Goal: Task Accomplishment & Management: Complete application form

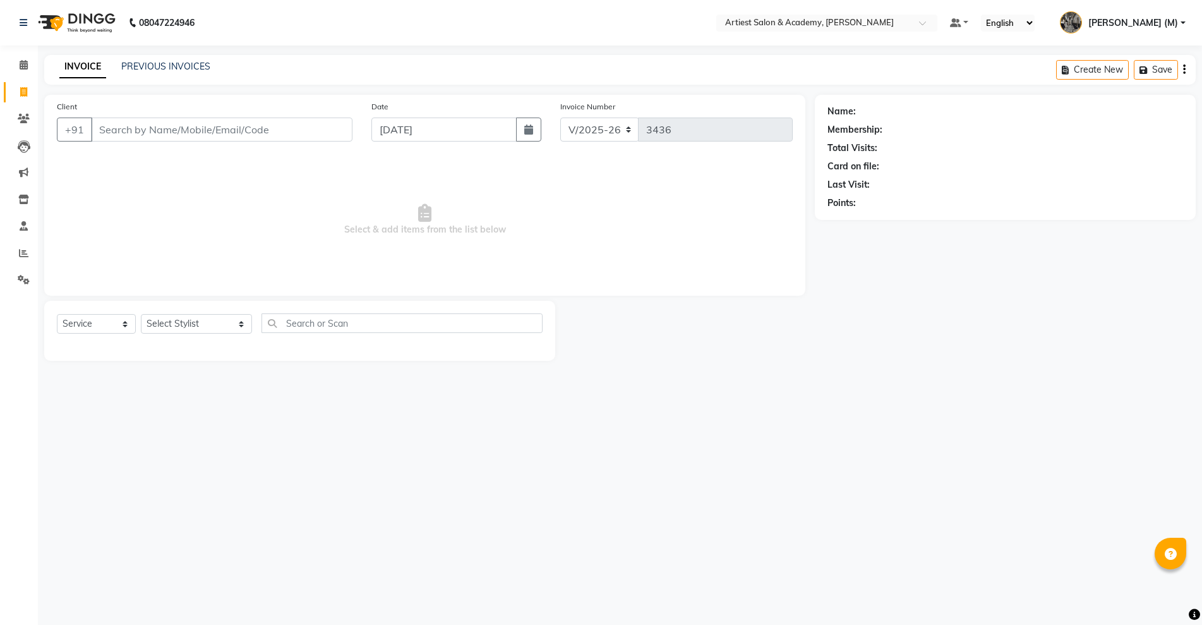
select select "5123"
select select "service"
click at [165, 68] on link "PREVIOUS INVOICES" at bounding box center [165, 66] width 89 height 11
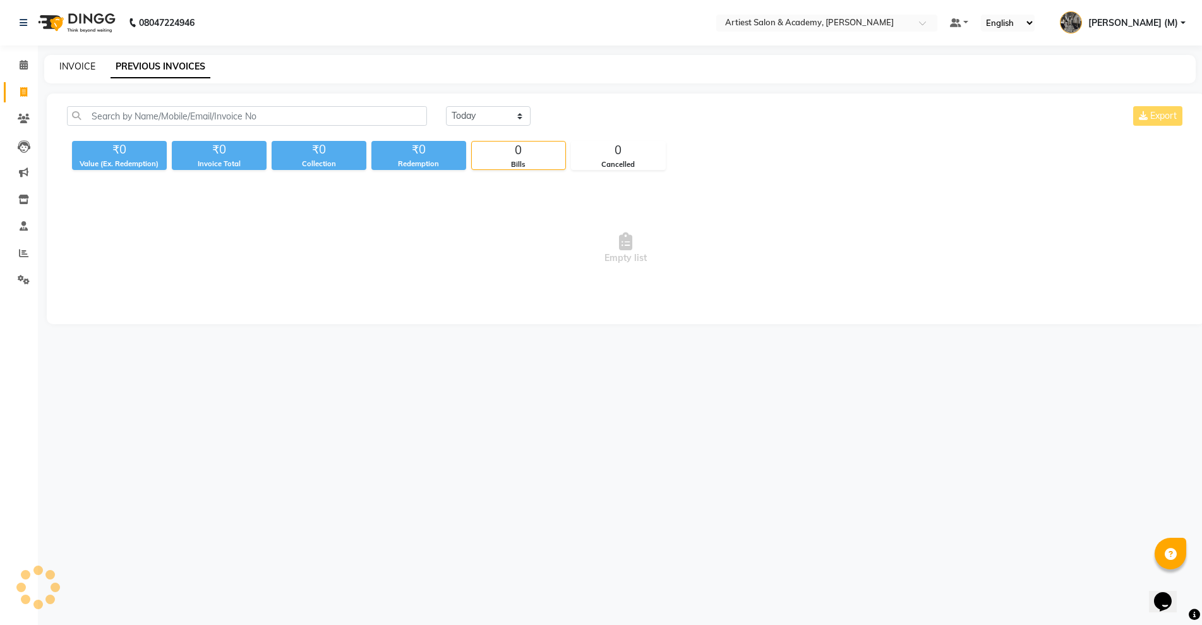
click at [79, 64] on link "INVOICE" at bounding box center [77, 66] width 36 height 11
select select "5123"
select select "service"
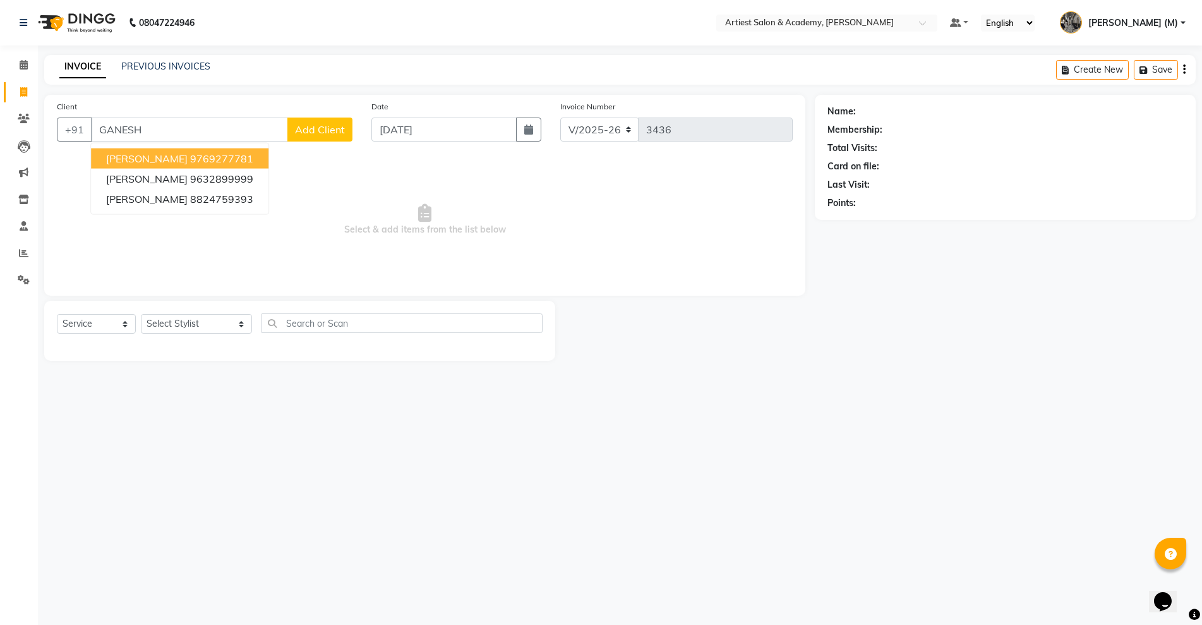
click at [251, 161] on ngb-highlight "9769277781" at bounding box center [221, 158] width 63 height 13
type input "9769277781"
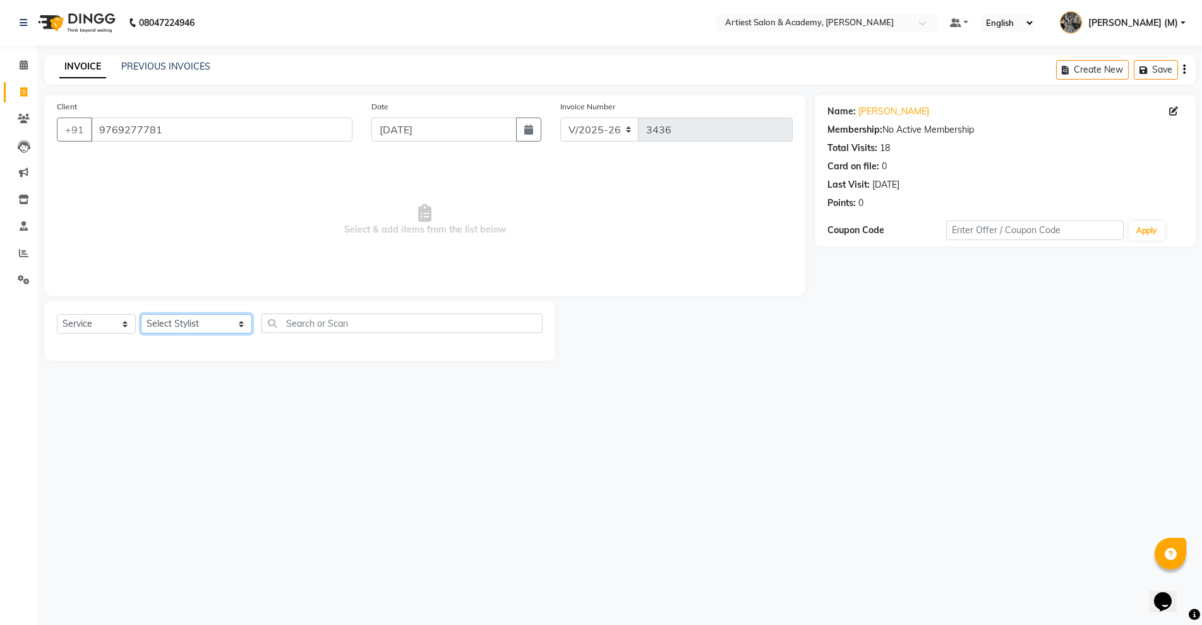
click at [203, 320] on select "Select Stylist [PERSON_NAME] (M) [PERSON_NAME] (F) [PERSON_NAME] [PERSON_NAME] …" at bounding box center [196, 324] width 111 height 20
select select "33211"
click at [141, 314] on select "Select Stylist [PERSON_NAME] (M) [PERSON_NAME] (F) [PERSON_NAME] [PERSON_NAME] …" at bounding box center [196, 324] width 111 height 20
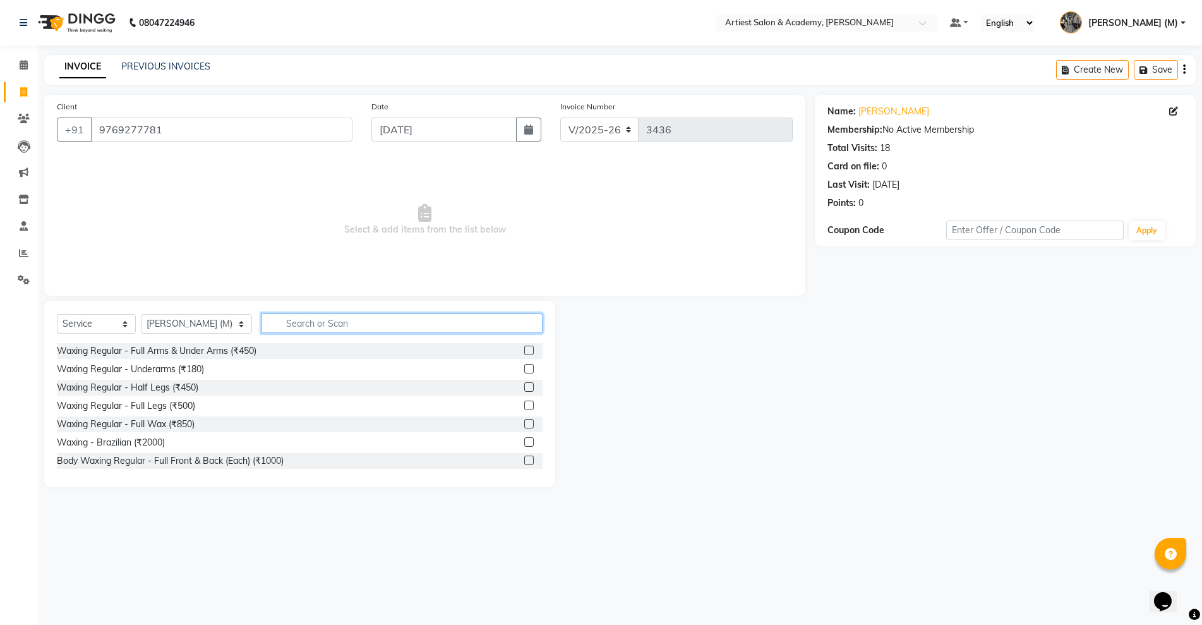
click at [274, 329] on input "text" at bounding box center [402, 323] width 281 height 20
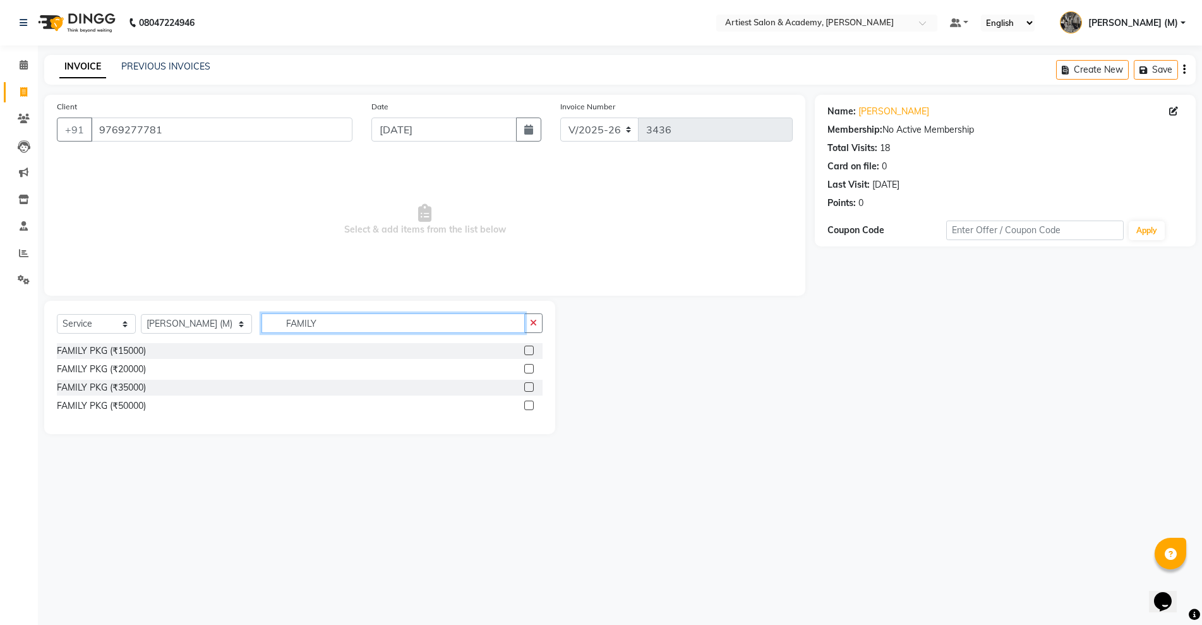
type input "FAMILY"
click at [526, 351] on label at bounding box center [528, 350] width 9 height 9
click at [526, 351] on input "checkbox" at bounding box center [528, 351] width 8 height 8
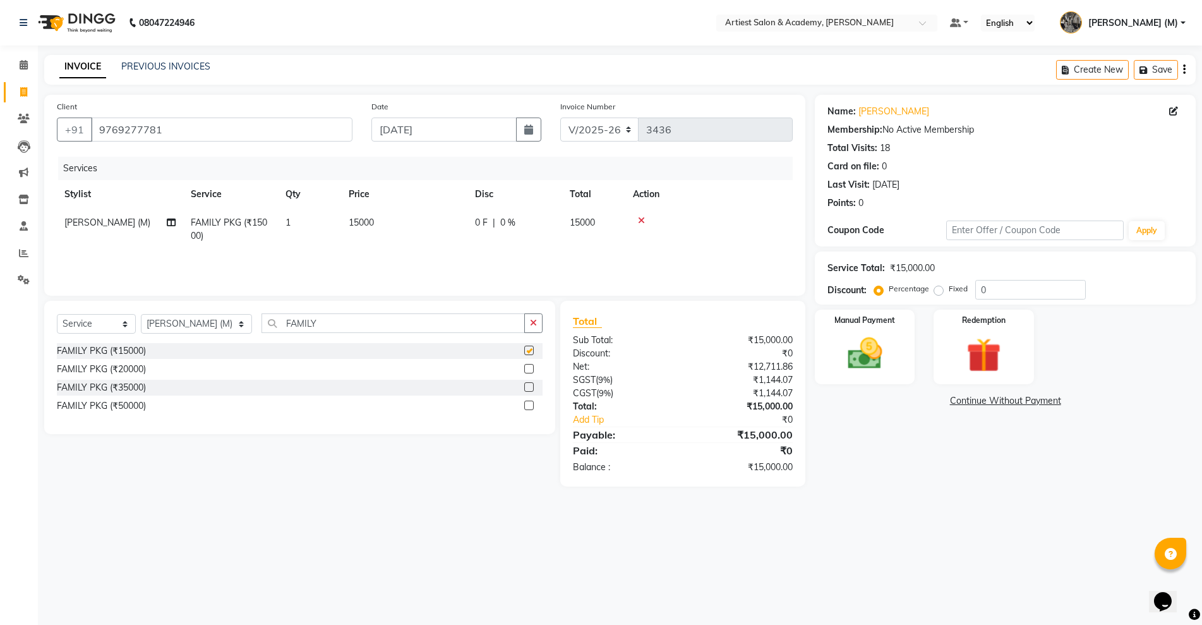
checkbox input "false"
click at [864, 358] on img at bounding box center [865, 353] width 58 height 41
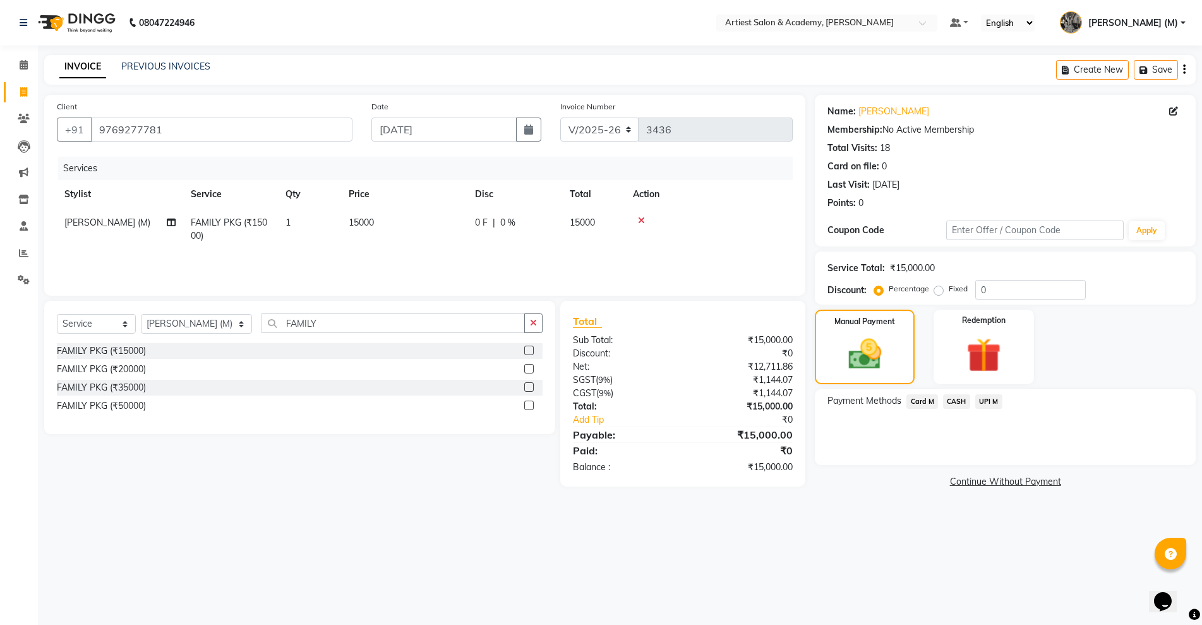
click at [923, 402] on span "Card M" at bounding box center [923, 401] width 32 height 15
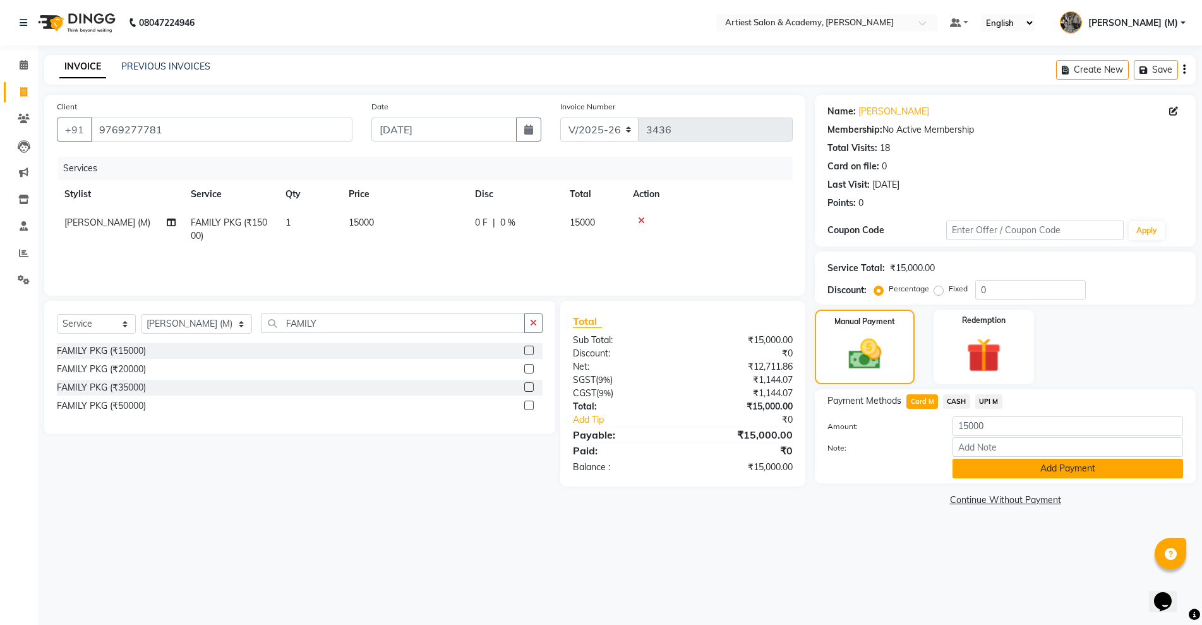
click at [1080, 471] on button "Add Payment" at bounding box center [1068, 469] width 231 height 20
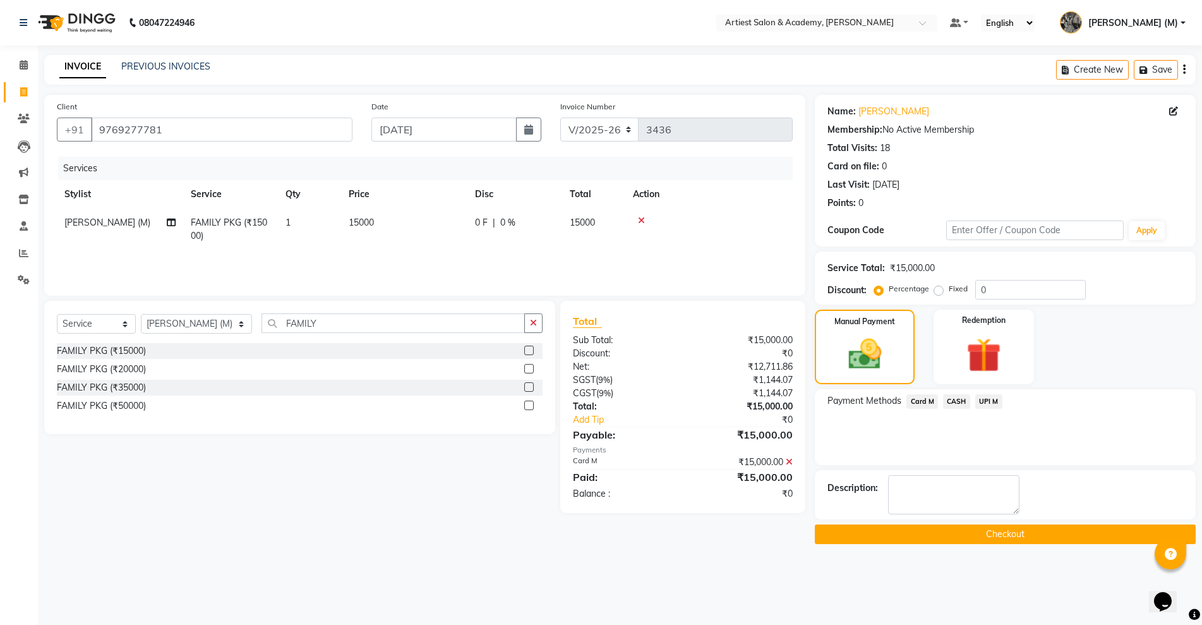
click at [1035, 533] on button "Checkout" at bounding box center [1005, 534] width 381 height 20
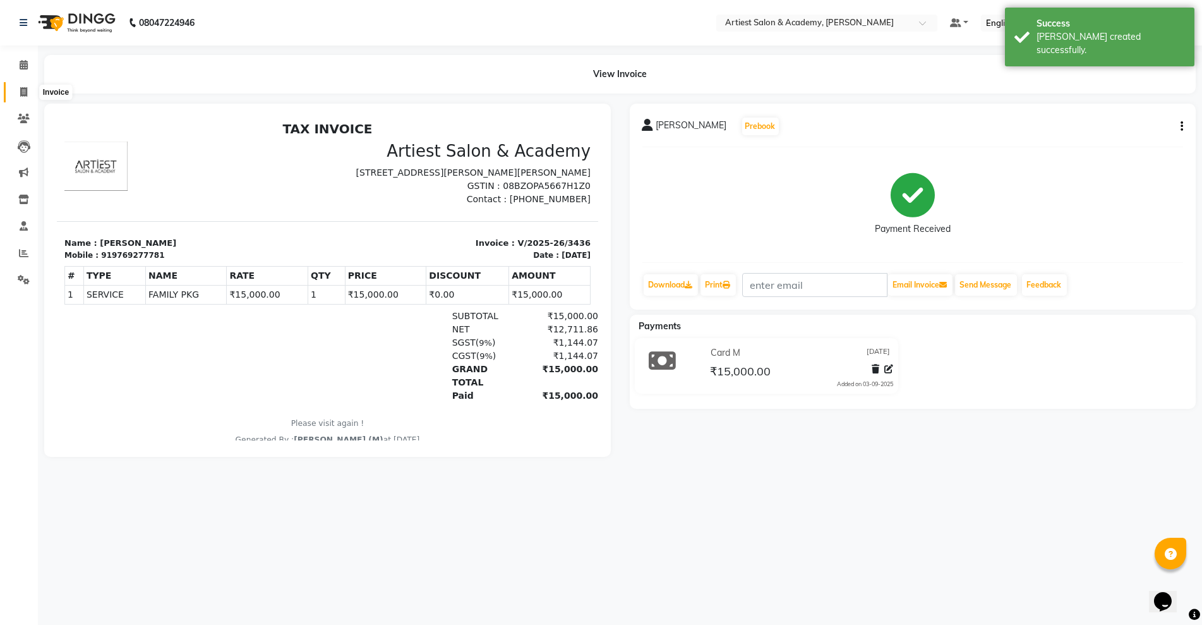
click at [23, 88] on icon at bounding box center [23, 91] width 7 height 9
select select "5123"
select select "service"
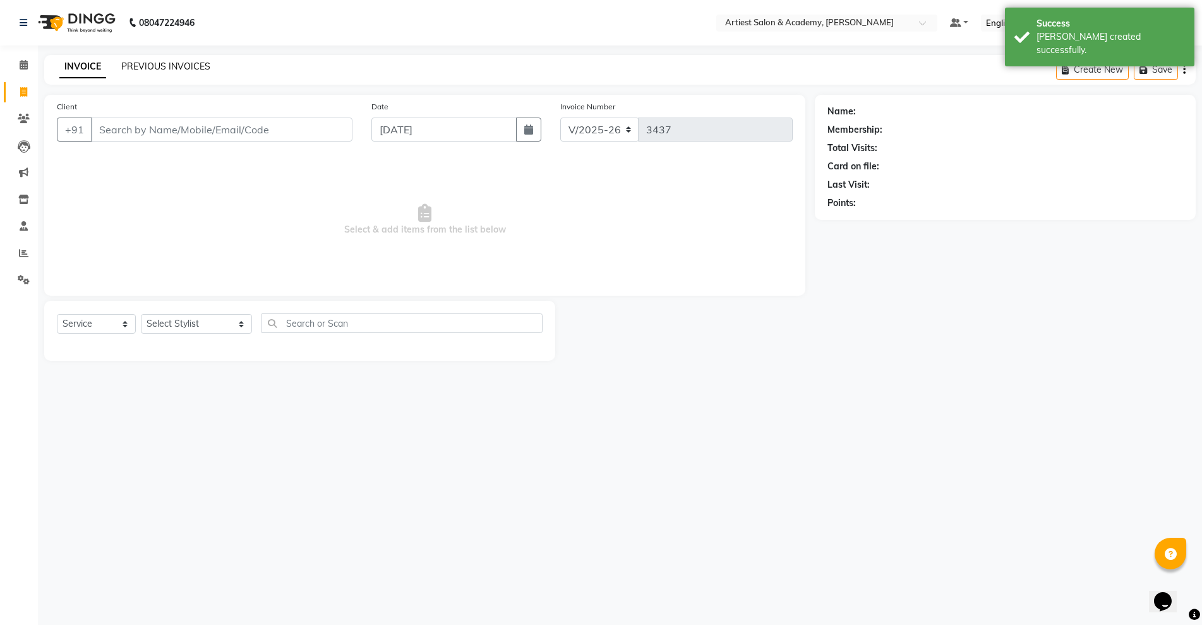
click at [159, 69] on link "PREVIOUS INVOICES" at bounding box center [165, 66] width 89 height 11
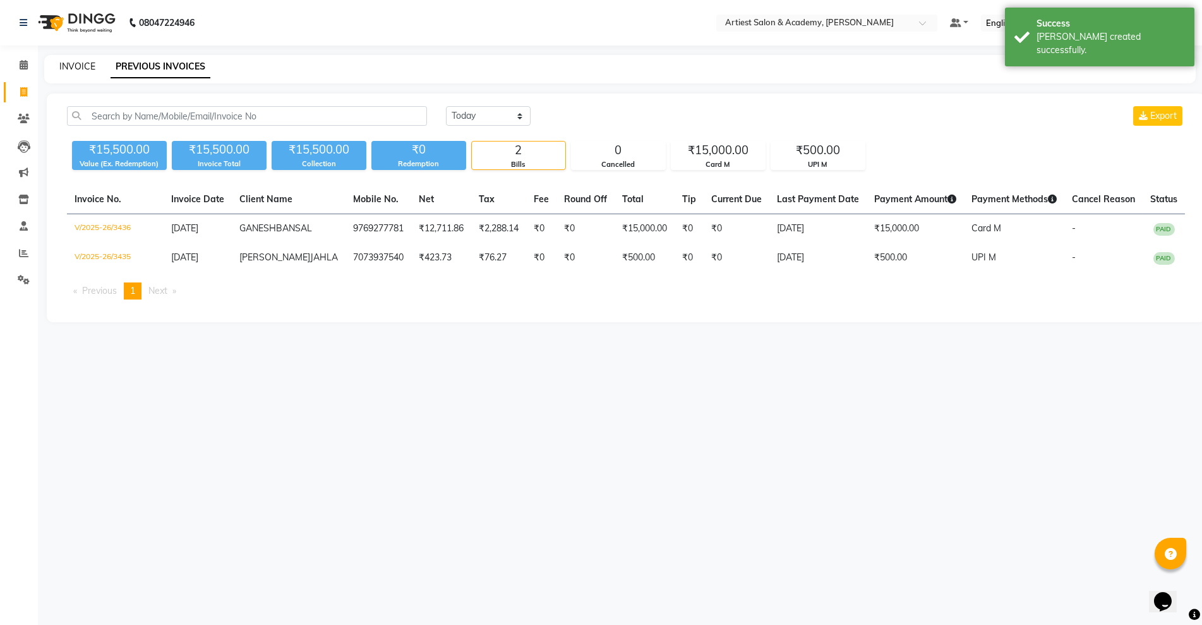
click at [75, 66] on link "INVOICE" at bounding box center [77, 66] width 36 height 11
select select "5123"
select select "service"
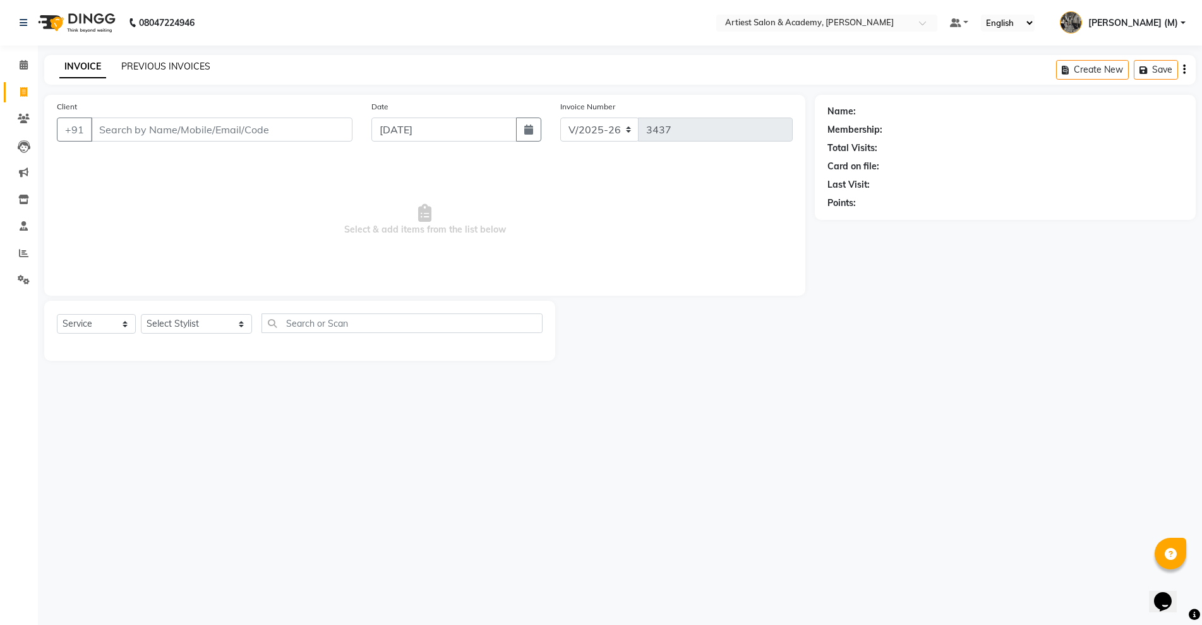
click at [174, 69] on link "PREVIOUS INVOICES" at bounding box center [165, 66] width 89 height 11
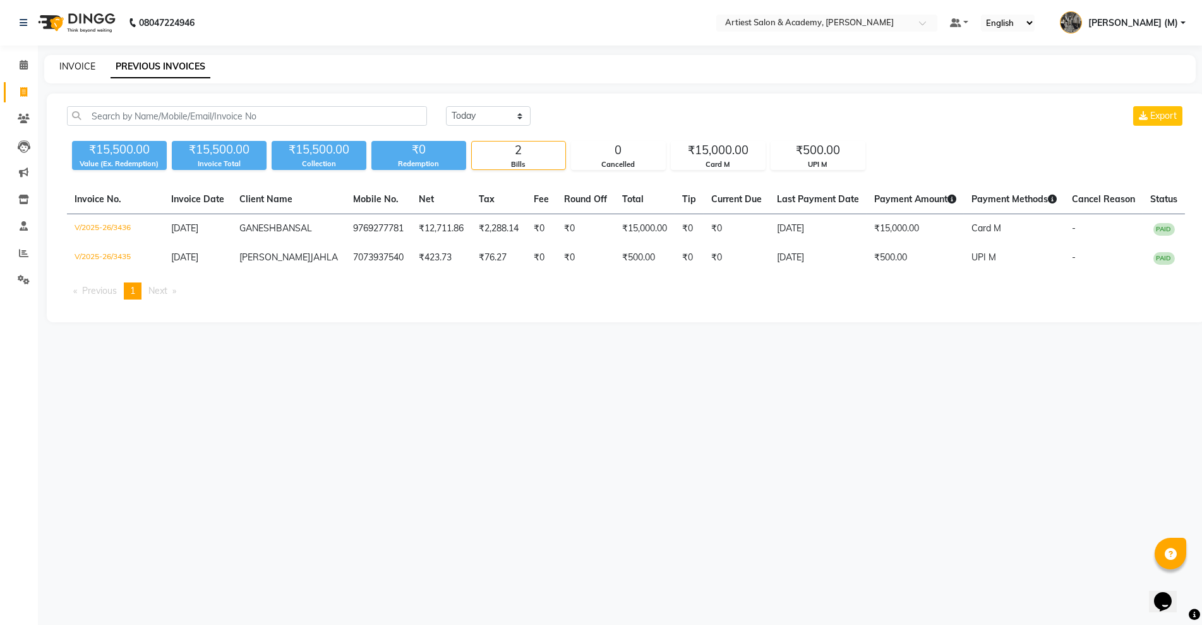
click at [74, 67] on link "INVOICE" at bounding box center [77, 66] width 36 height 11
select select "service"
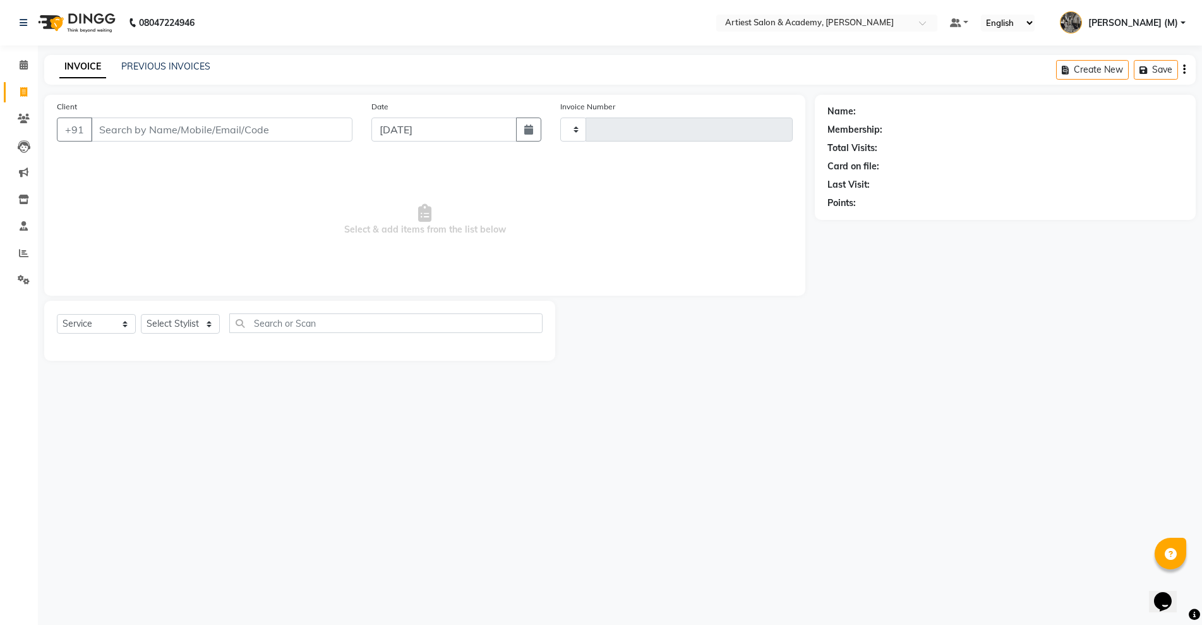
type input "3437"
select select "5123"
click at [183, 66] on link "PREVIOUS INVOICES" at bounding box center [165, 66] width 89 height 11
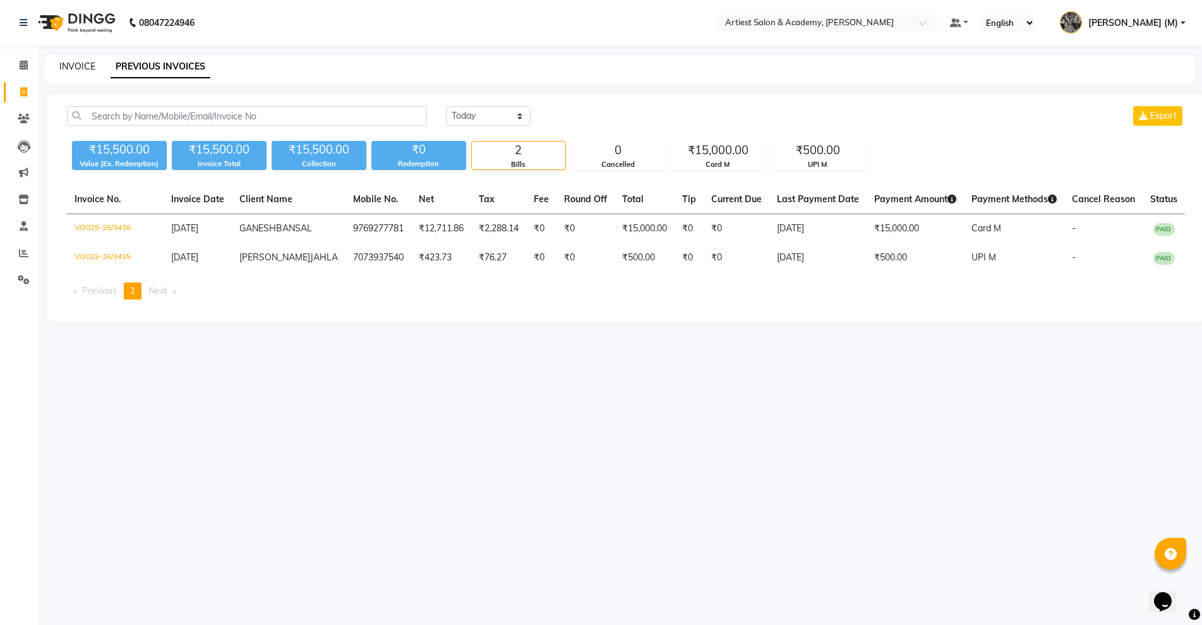
click at [79, 64] on link "INVOICE" at bounding box center [77, 66] width 36 height 11
select select "service"
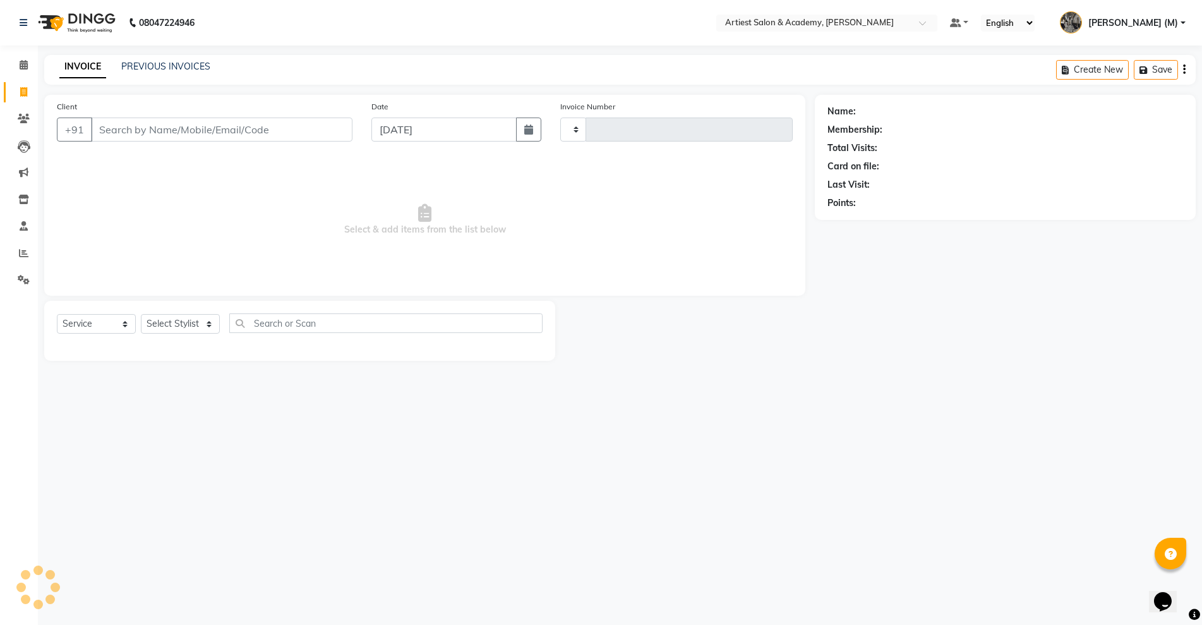
type input "3437"
select select "5123"
click at [123, 133] on input "Client" at bounding box center [222, 130] width 262 height 24
type input "9560331132"
click at [320, 136] on button "Add Client" at bounding box center [319, 130] width 65 height 24
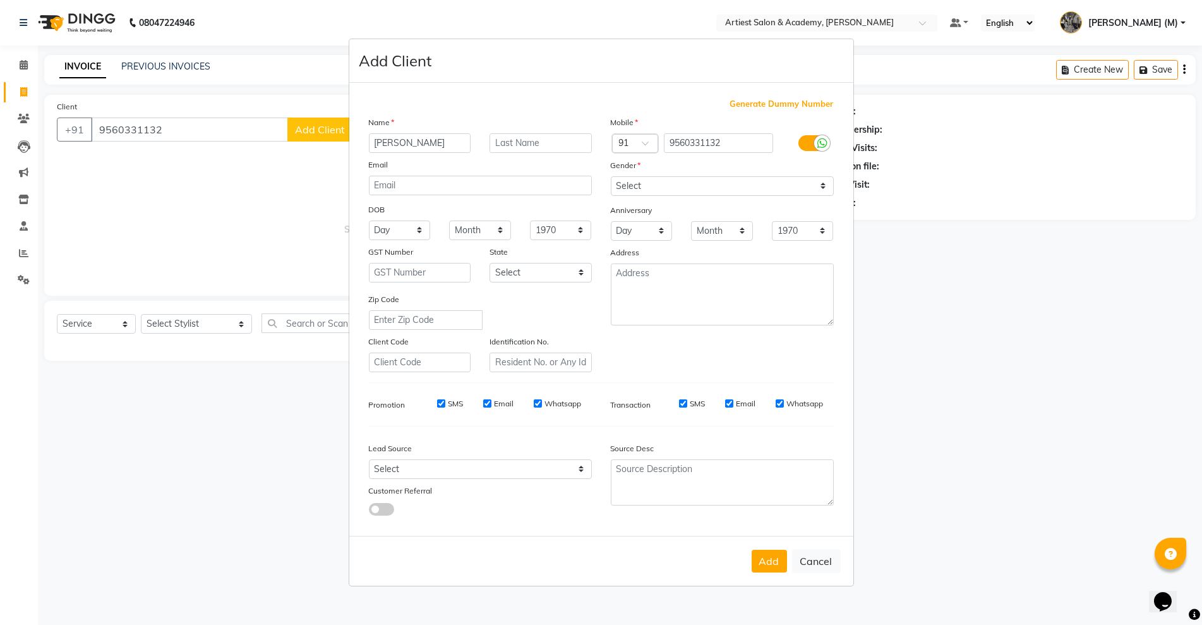
type input "[PERSON_NAME]"
click at [526, 140] on input "text" at bounding box center [541, 143] width 102 height 20
type input "W"
click at [645, 186] on select "Select [DEMOGRAPHIC_DATA] [DEMOGRAPHIC_DATA] Other Prefer Not To Say" at bounding box center [722, 186] width 223 height 20
select select "[DEMOGRAPHIC_DATA]"
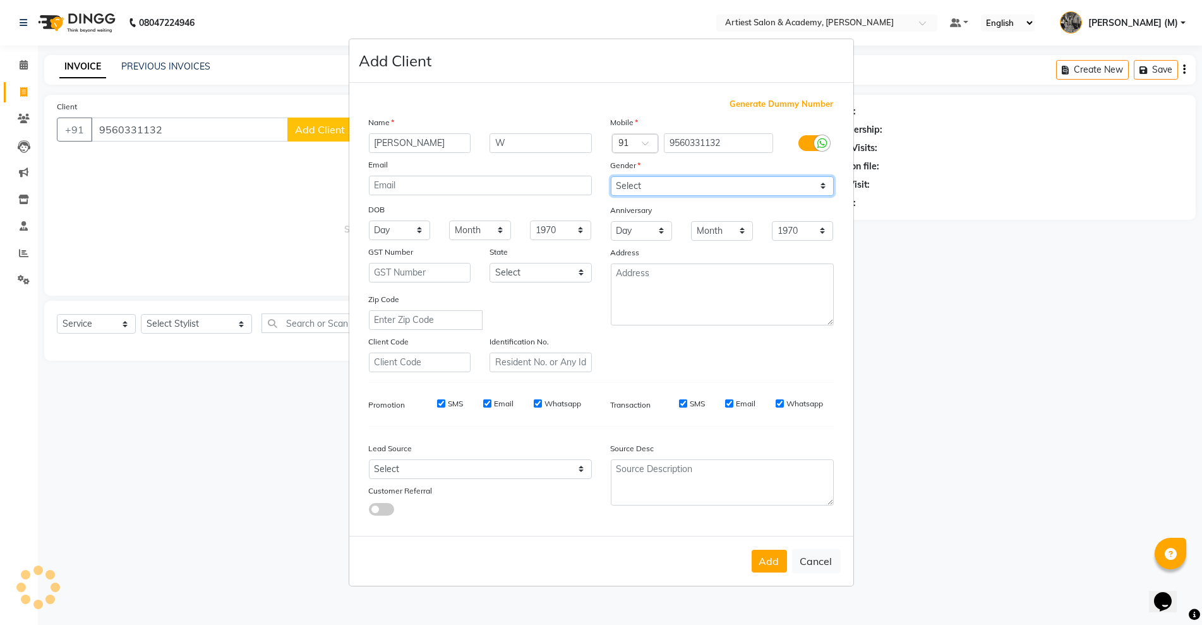
click at [611, 176] on select "Select [DEMOGRAPHIC_DATA] [DEMOGRAPHIC_DATA] Other Prefer Not To Say" at bounding box center [722, 186] width 223 height 20
click at [767, 560] on button "Add" at bounding box center [769, 561] width 35 height 23
select select
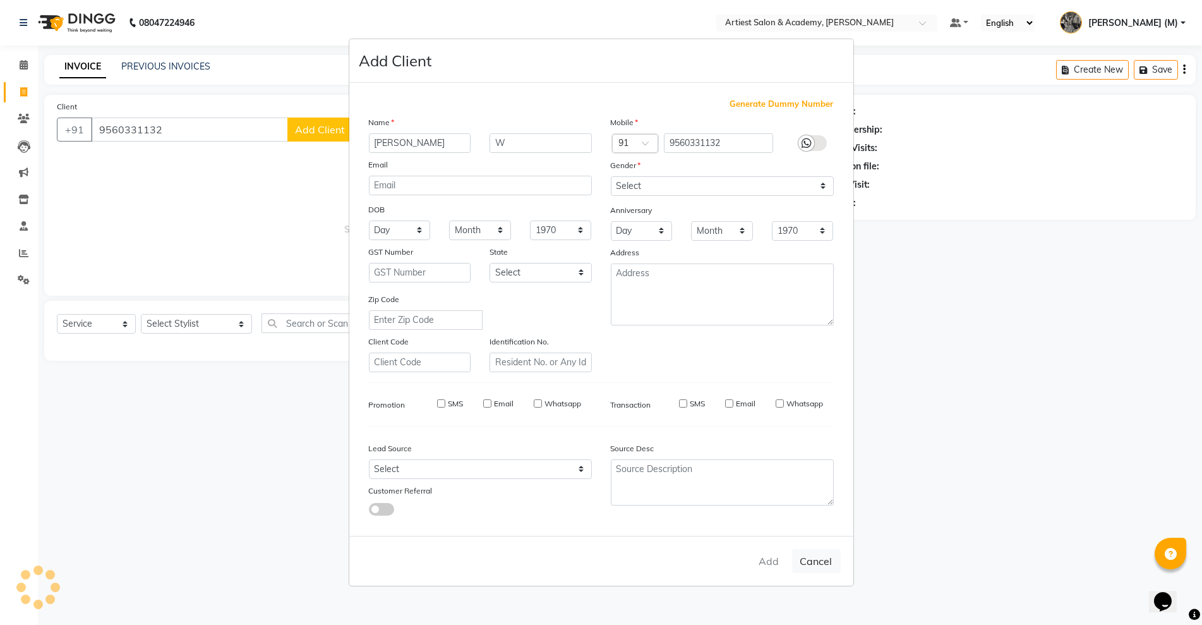
select select
checkbox input "false"
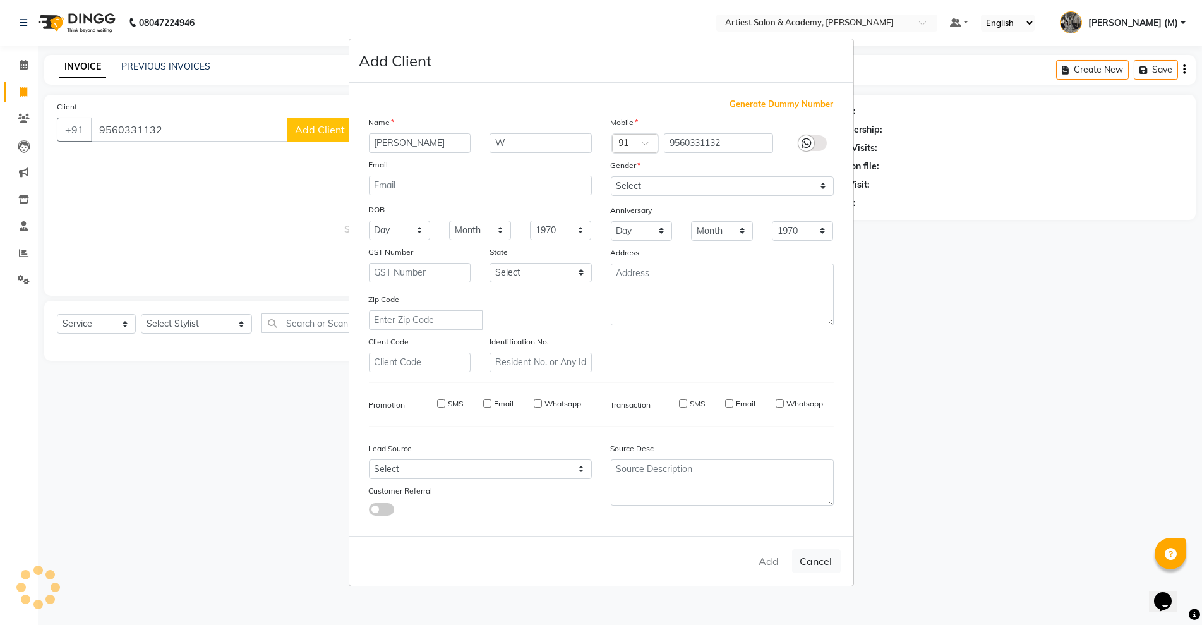
checkbox input "false"
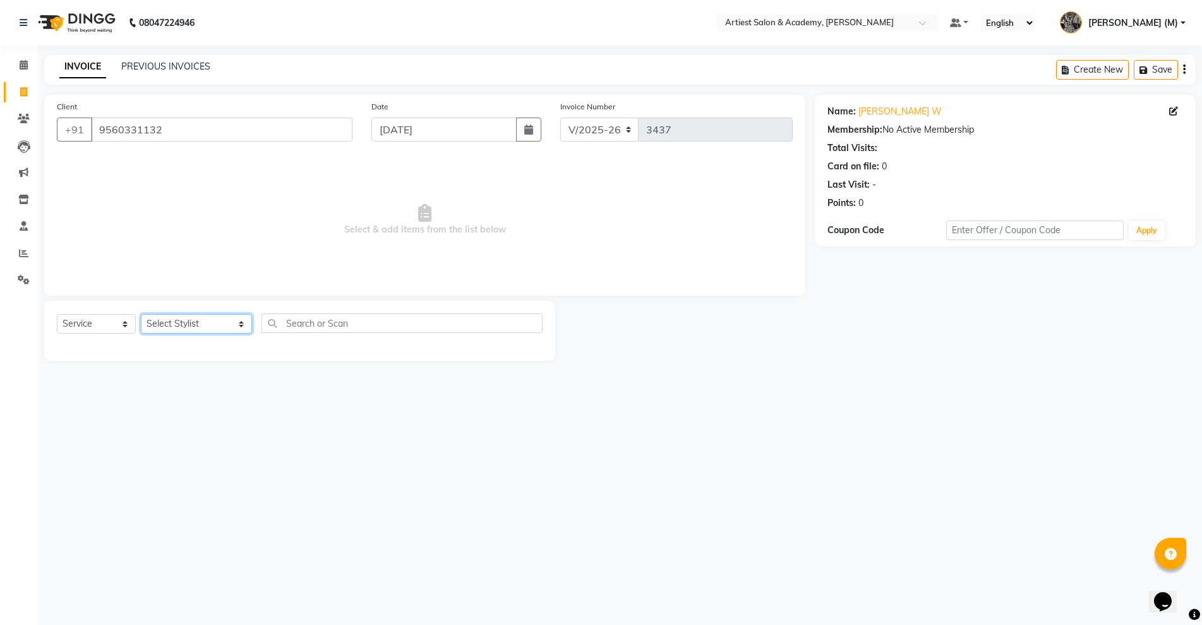
click at [208, 326] on select "Select Stylist [PERSON_NAME] (M) [PERSON_NAME] (F) [PERSON_NAME] [PERSON_NAME] …" at bounding box center [196, 324] width 111 height 20
select select "35982"
click at [141, 314] on select "Select Stylist [PERSON_NAME] (M) [PERSON_NAME] (F) [PERSON_NAME] [PERSON_NAME] …" at bounding box center [196, 324] width 111 height 20
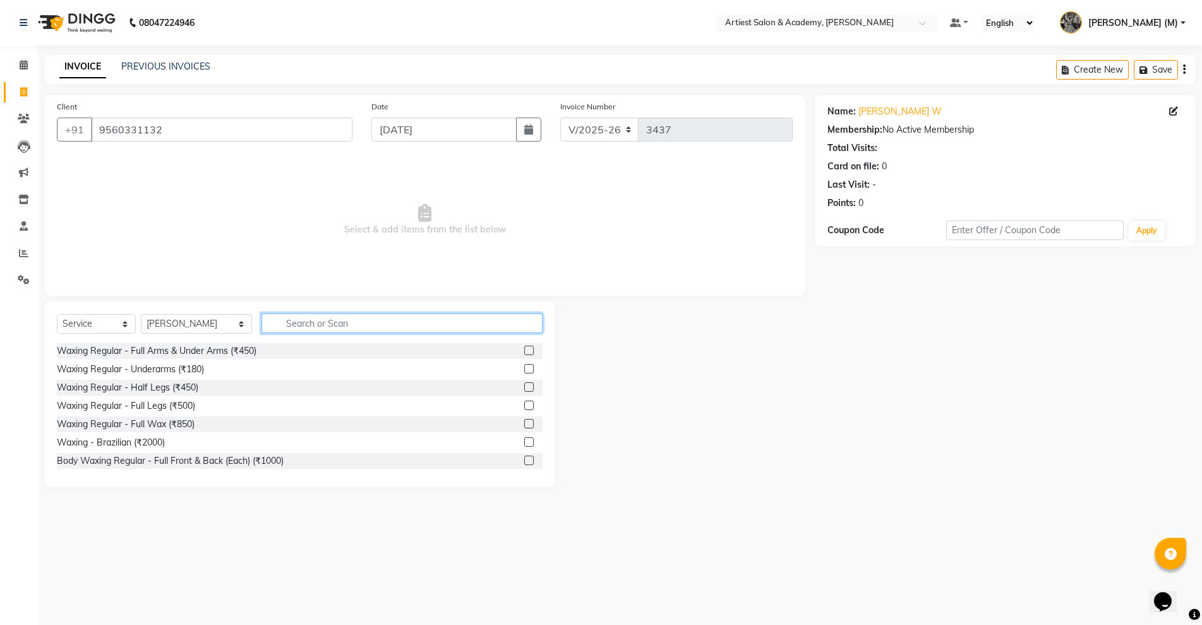
drag, startPoint x: 293, startPoint y: 331, endPoint x: 270, endPoint y: 307, distance: 33.1
click at [288, 327] on input "text" at bounding box center [402, 323] width 281 height 20
type input "HAIR"
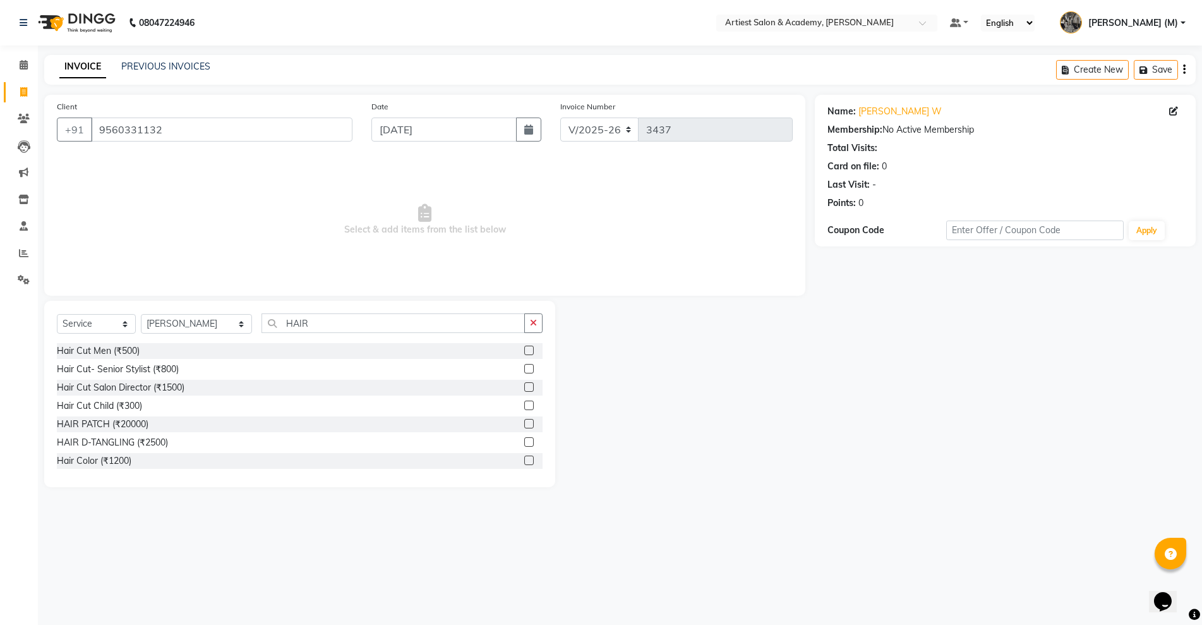
click at [524, 349] on label at bounding box center [528, 350] width 9 height 9
click at [524, 349] on input "checkbox" at bounding box center [528, 351] width 8 height 8
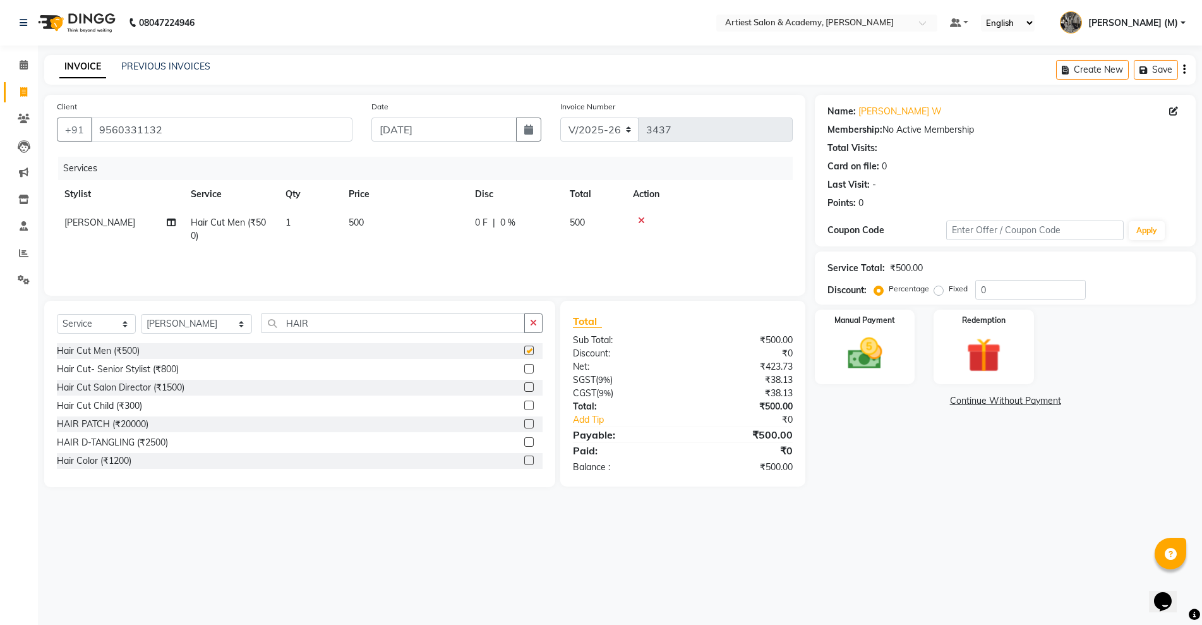
checkbox input "false"
click at [866, 362] on img at bounding box center [865, 353] width 58 height 41
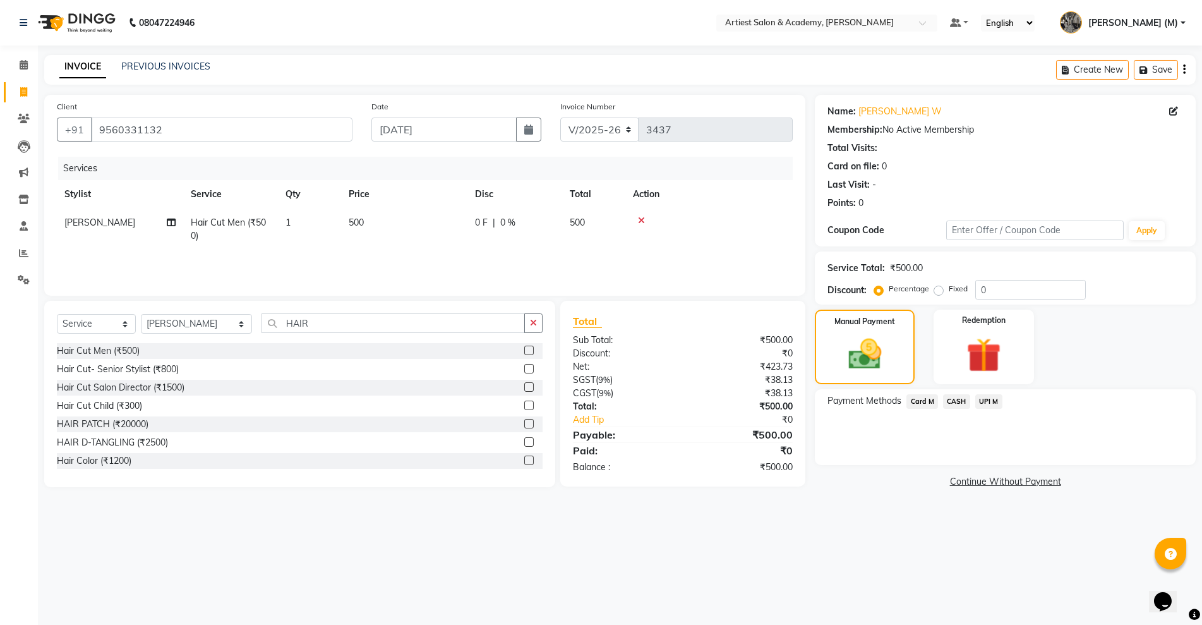
click at [923, 402] on span "Card M" at bounding box center [923, 401] width 32 height 15
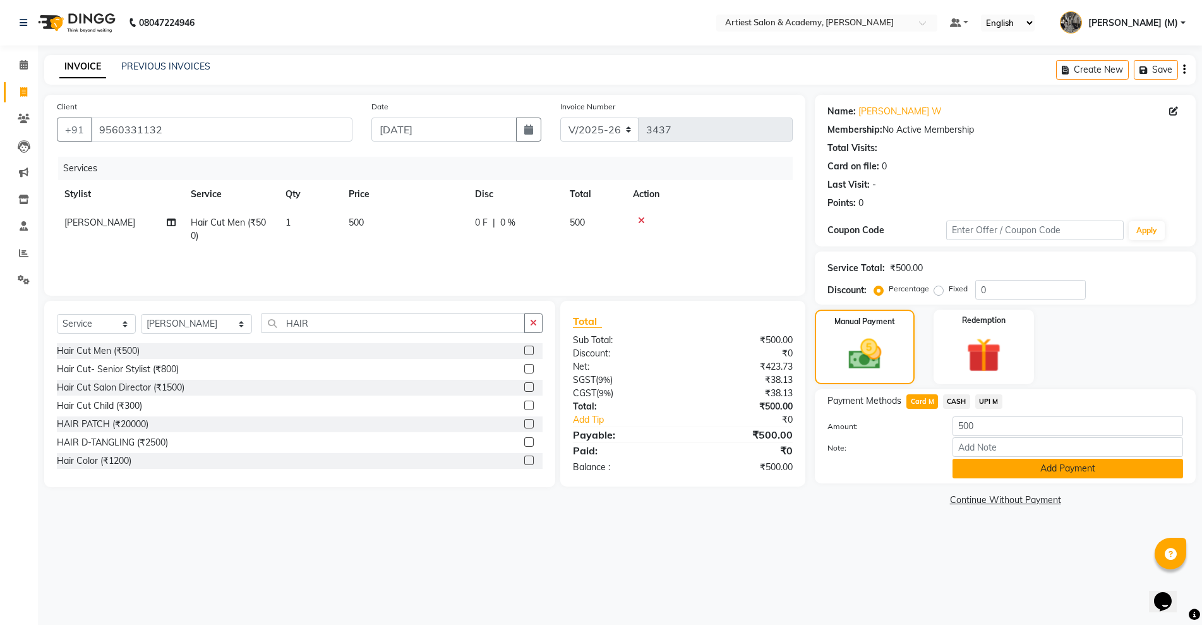
click at [1056, 465] on button "Add Payment" at bounding box center [1068, 469] width 231 height 20
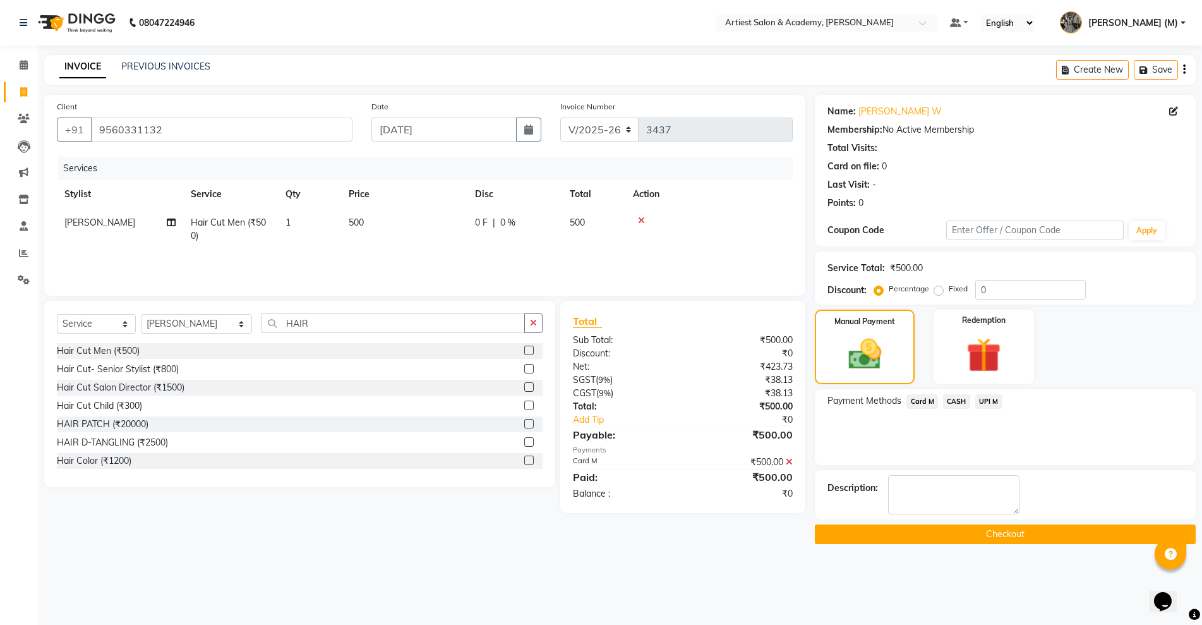
click at [1002, 533] on button "Checkout" at bounding box center [1005, 534] width 381 height 20
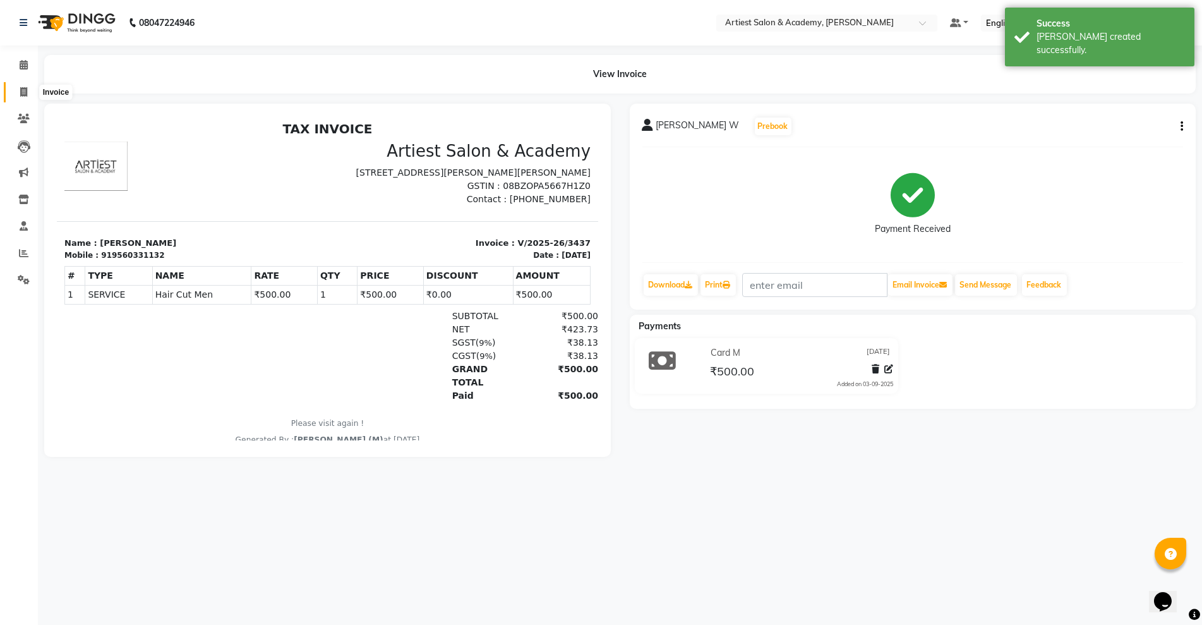
click at [20, 89] on icon at bounding box center [23, 91] width 7 height 9
select select "5123"
select select "service"
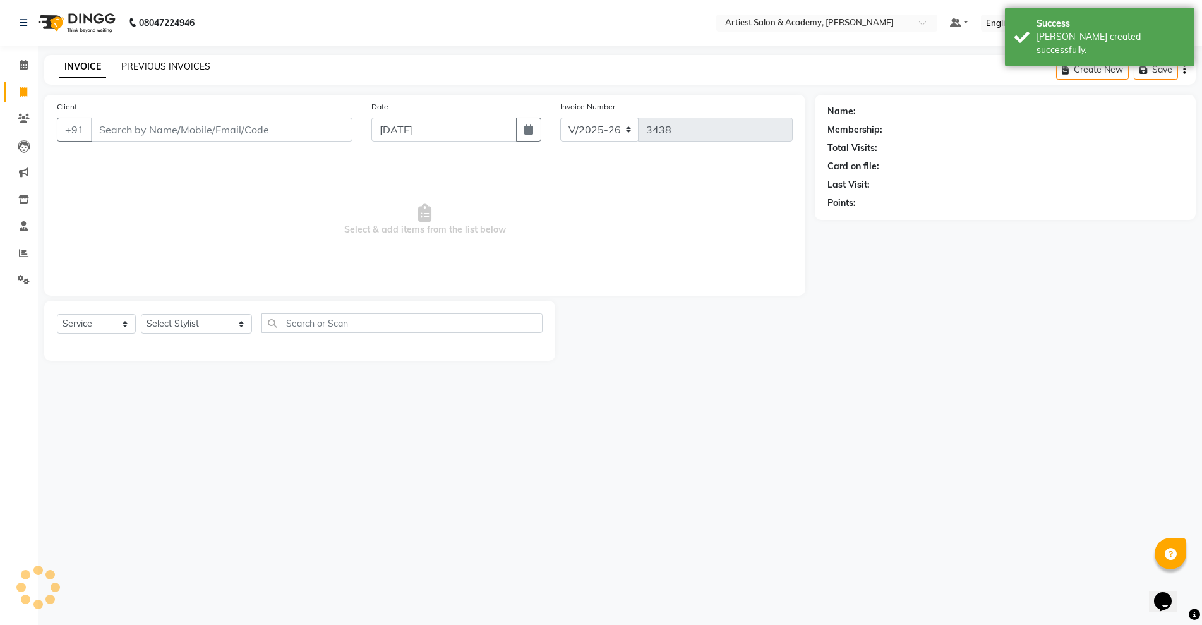
click at [181, 64] on link "PREVIOUS INVOICES" at bounding box center [165, 66] width 89 height 11
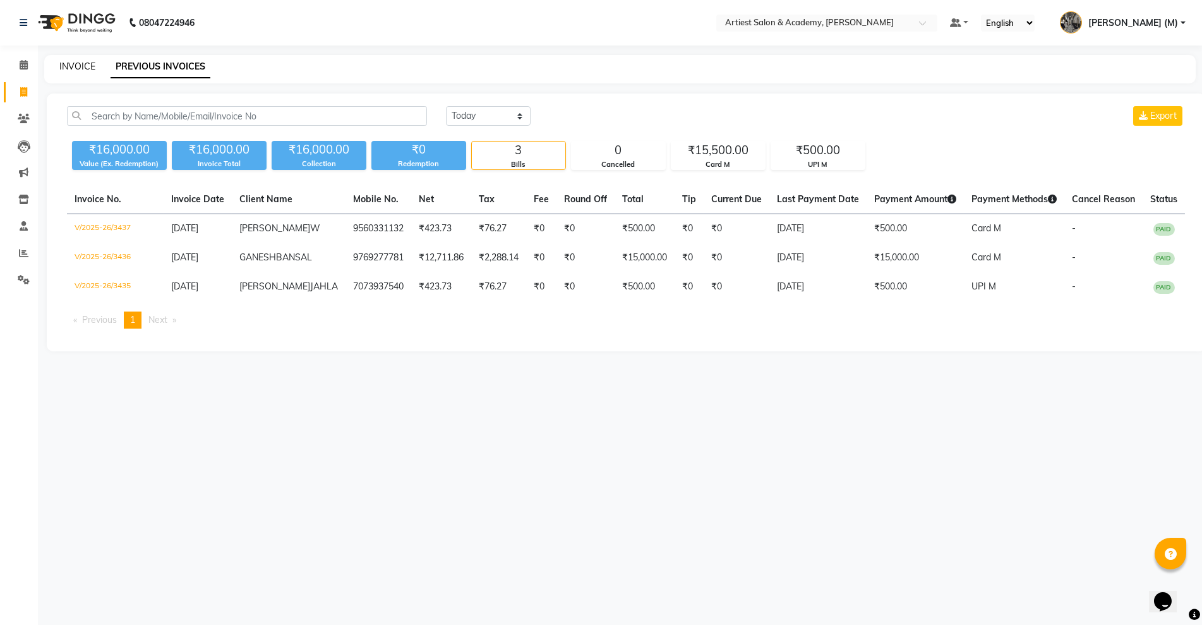
click at [80, 66] on link "INVOICE" at bounding box center [77, 66] width 36 height 11
select select "service"
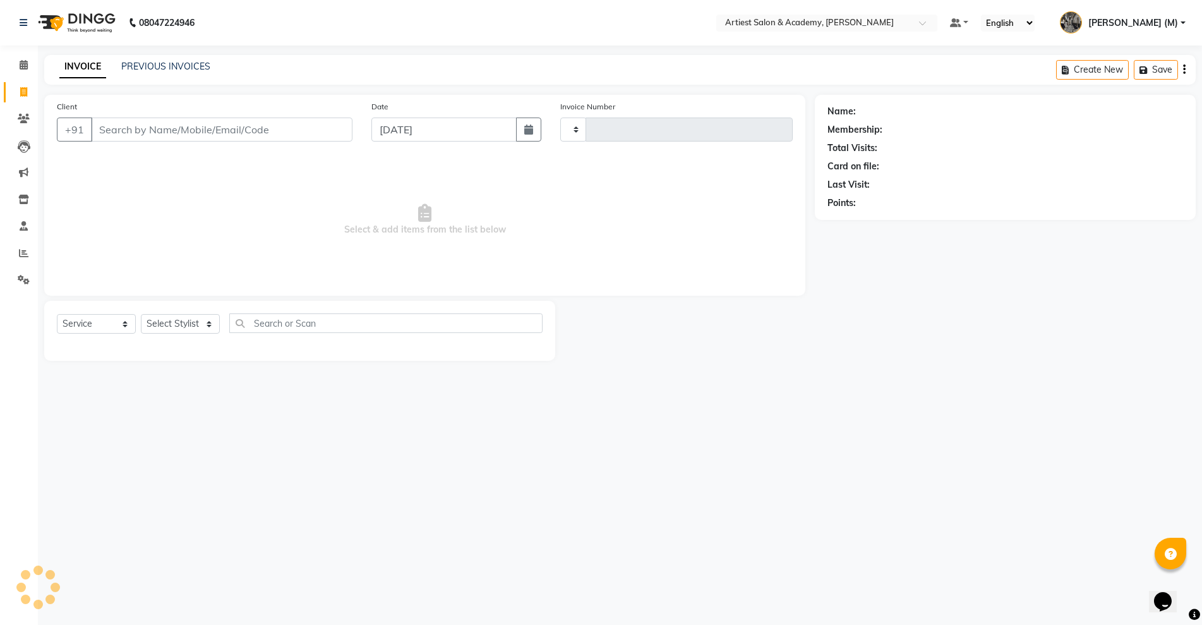
type input "3438"
select select "5123"
click at [166, 71] on div "PREVIOUS INVOICES" at bounding box center [165, 66] width 89 height 13
click at [161, 65] on link "PREVIOUS INVOICES" at bounding box center [165, 66] width 89 height 11
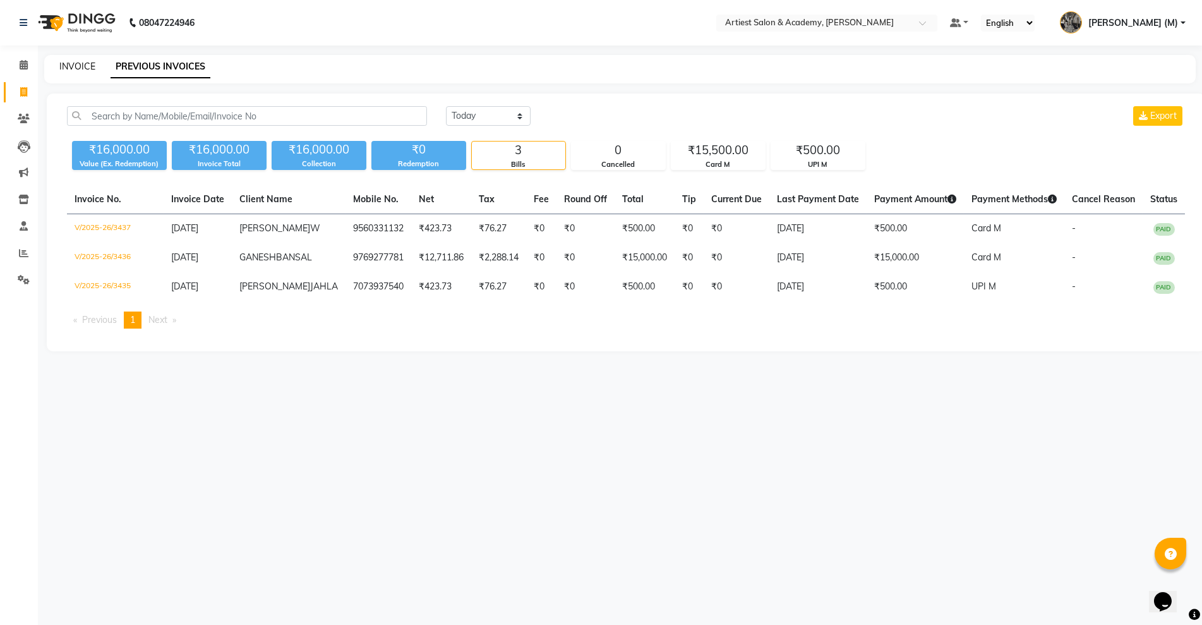
click at [75, 65] on link "INVOICE" at bounding box center [77, 66] width 36 height 11
select select "service"
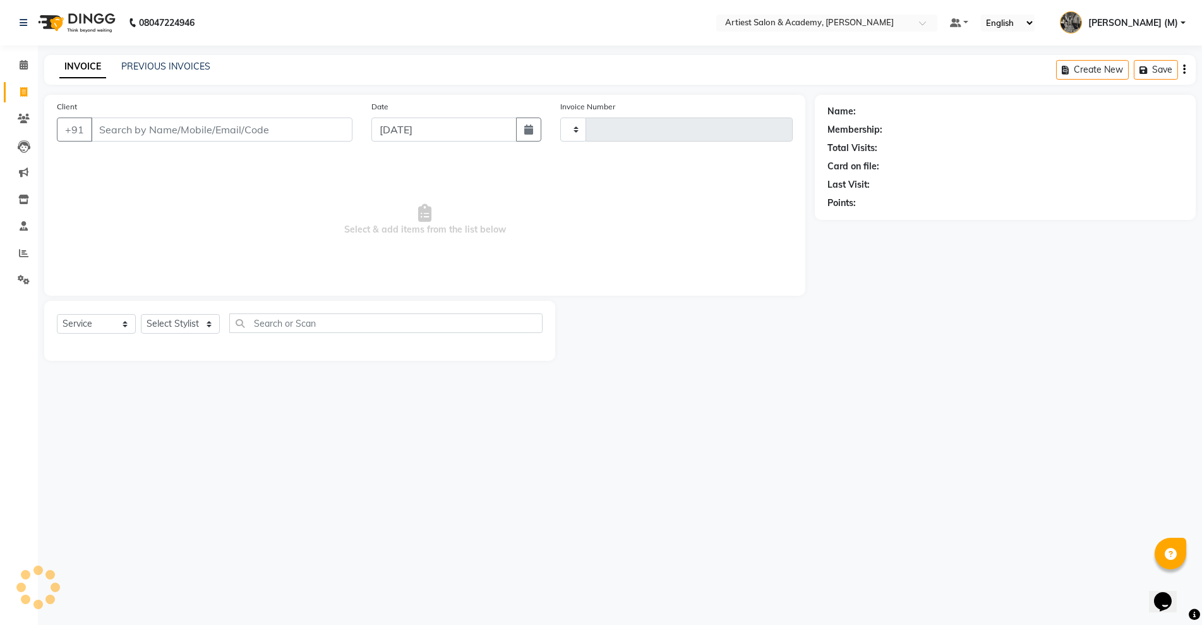
type input "3438"
select select "5123"
click at [143, 134] on input "Client" at bounding box center [222, 130] width 262 height 24
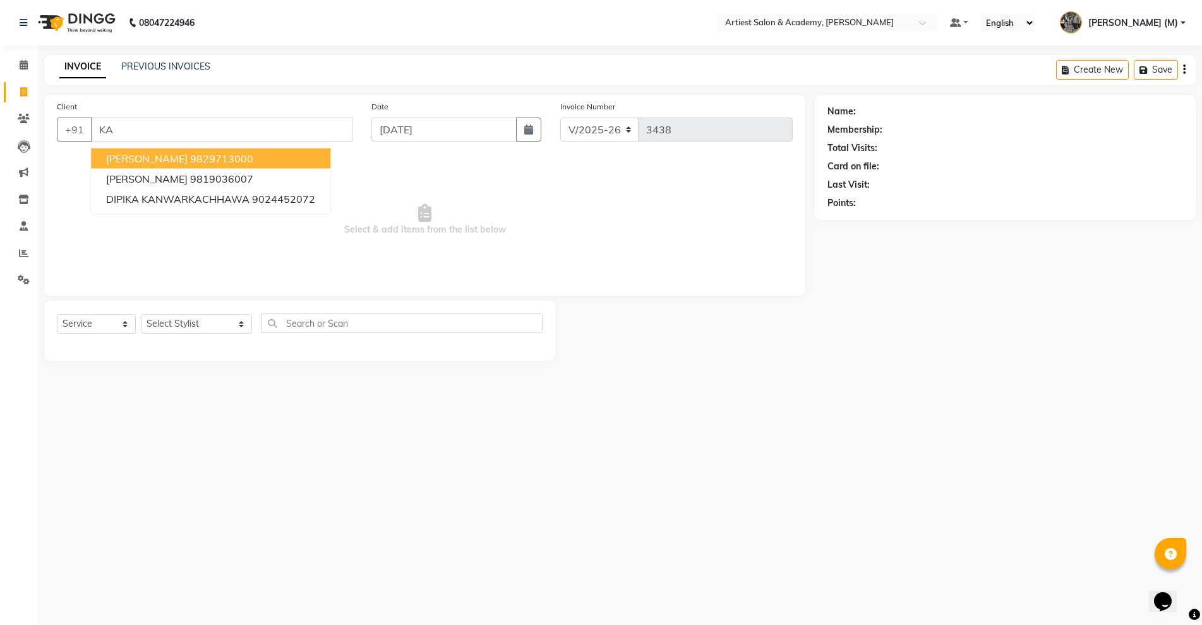
type input "K"
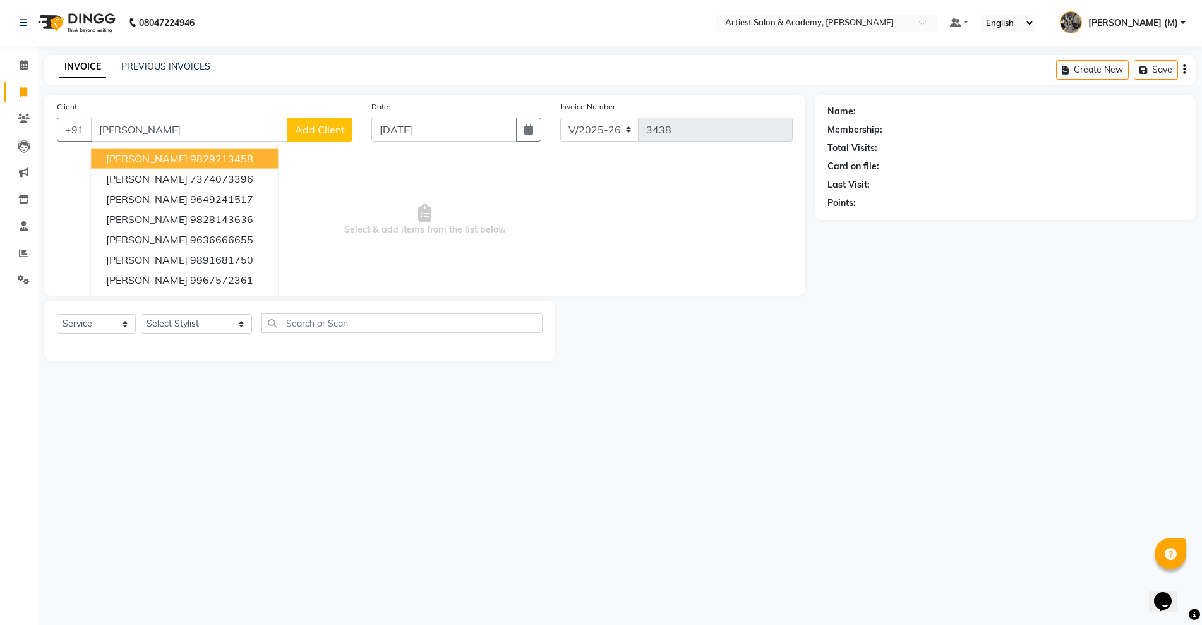
click at [184, 130] on input "[PERSON_NAME]" at bounding box center [189, 130] width 197 height 24
type input "C"
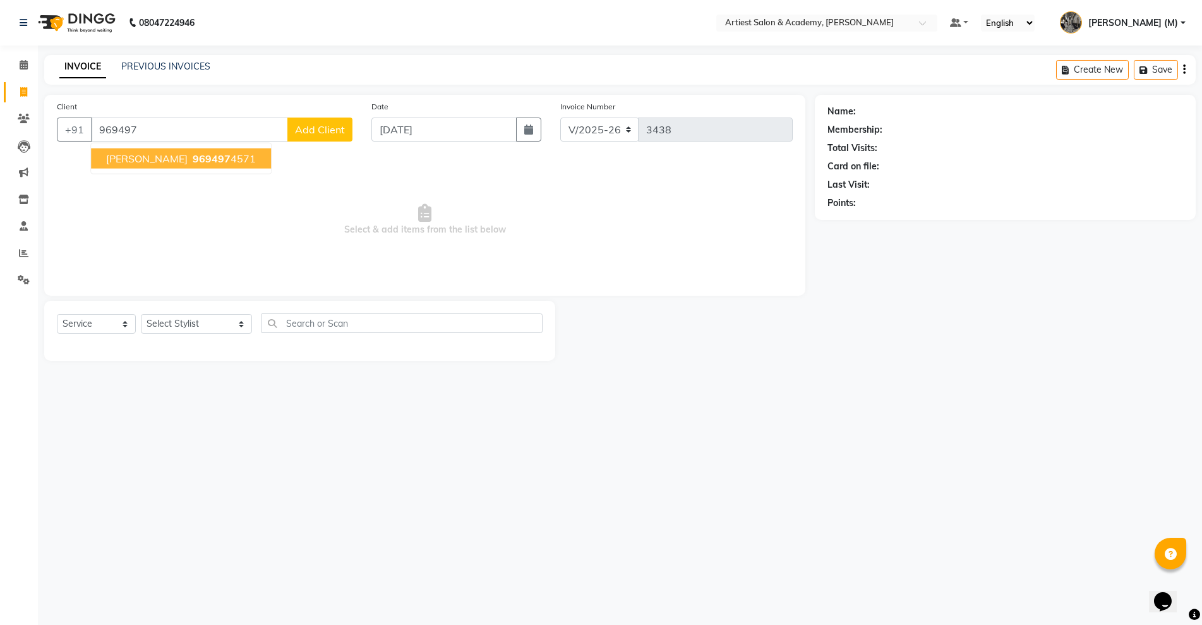
click at [231, 164] on span "969497" at bounding box center [212, 158] width 38 height 13
type input "9694974571"
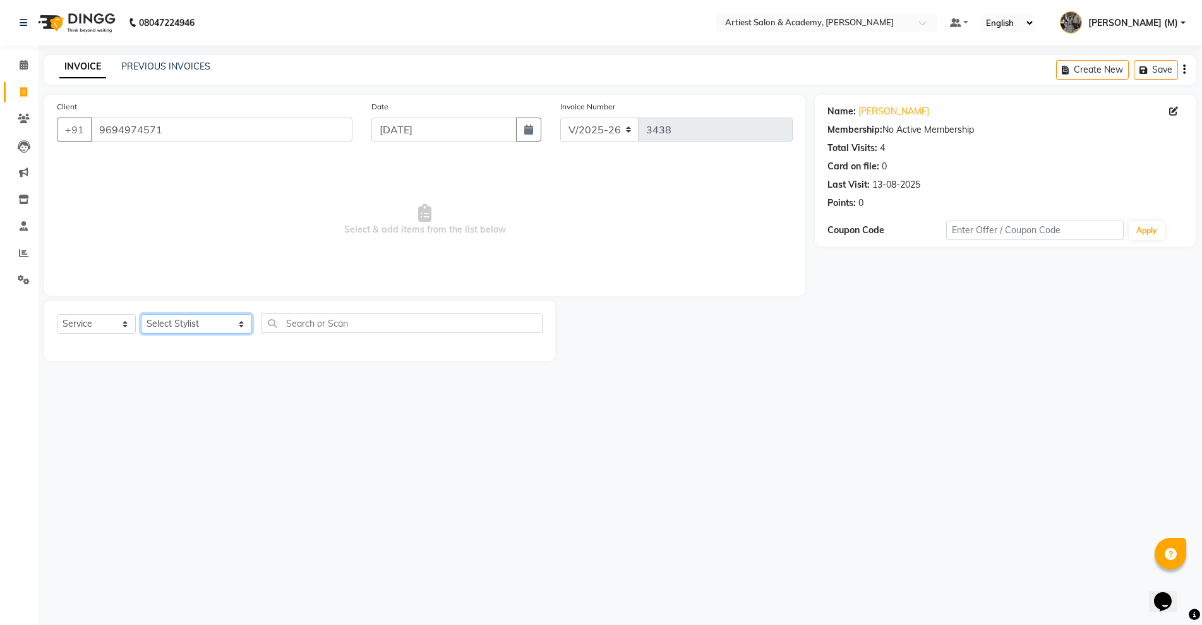
click at [205, 323] on select "Select Stylist [PERSON_NAME] (M) [PERSON_NAME] (F) [PERSON_NAME] [PERSON_NAME] …" at bounding box center [196, 324] width 111 height 20
select select "52830"
click at [141, 314] on select "Select Stylist [PERSON_NAME] (M) [PERSON_NAME] (F) [PERSON_NAME] [PERSON_NAME] …" at bounding box center [196, 324] width 111 height 20
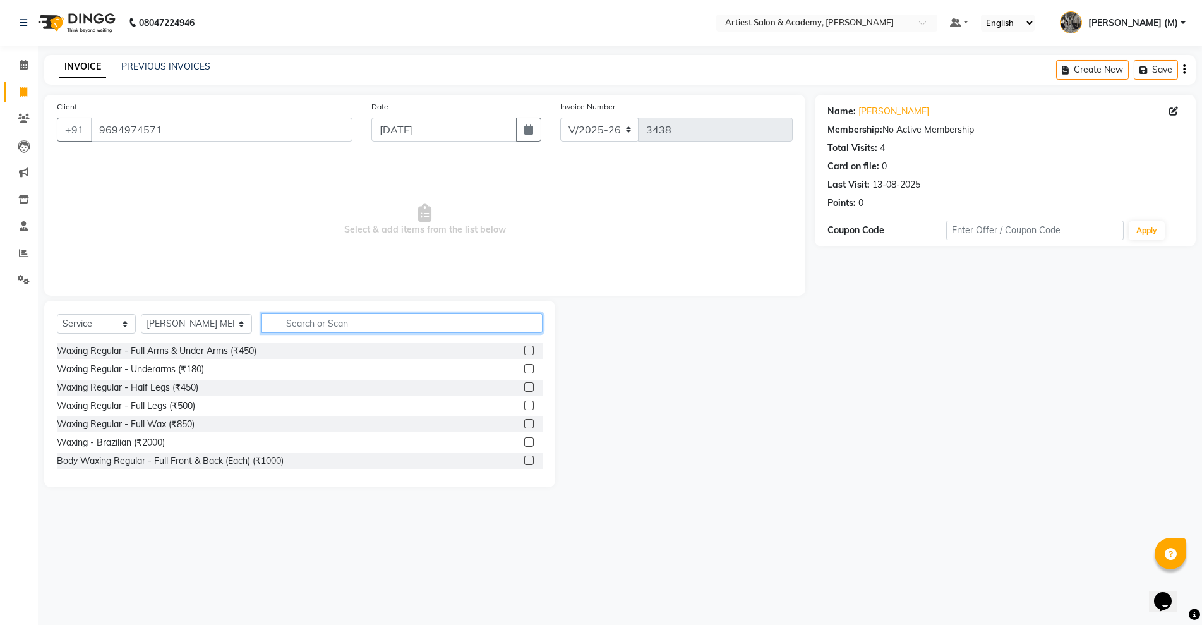
click at [291, 326] on input "text" at bounding box center [402, 323] width 281 height 20
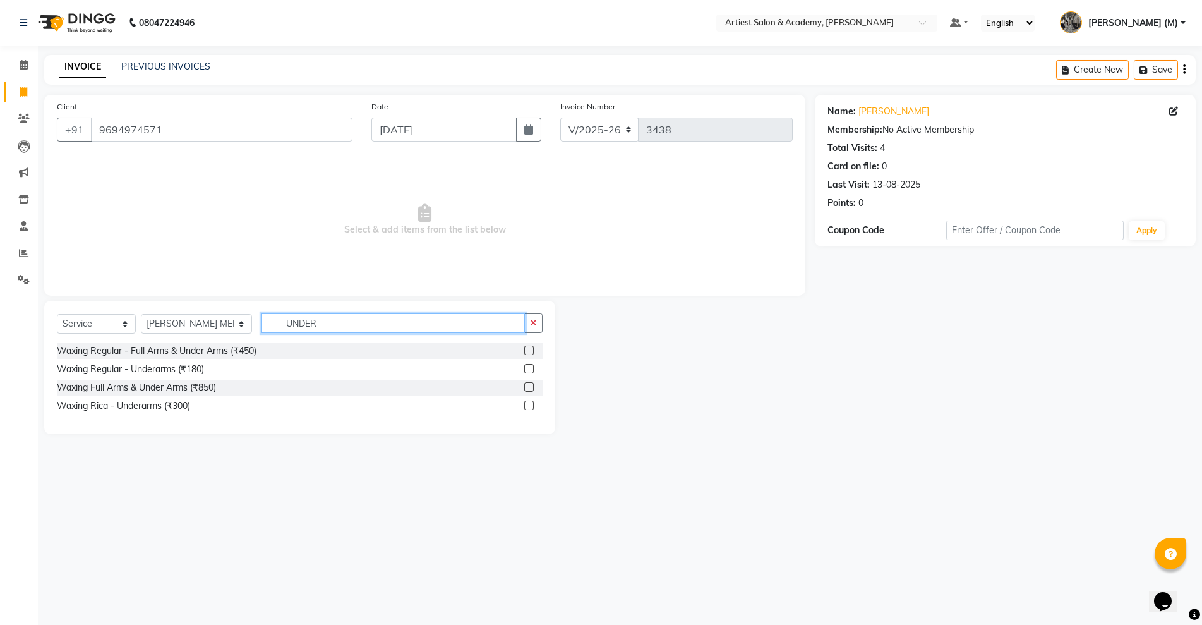
type input "UNDER"
click at [528, 369] on label at bounding box center [528, 368] width 9 height 9
click at [528, 369] on input "checkbox" at bounding box center [528, 369] width 8 height 8
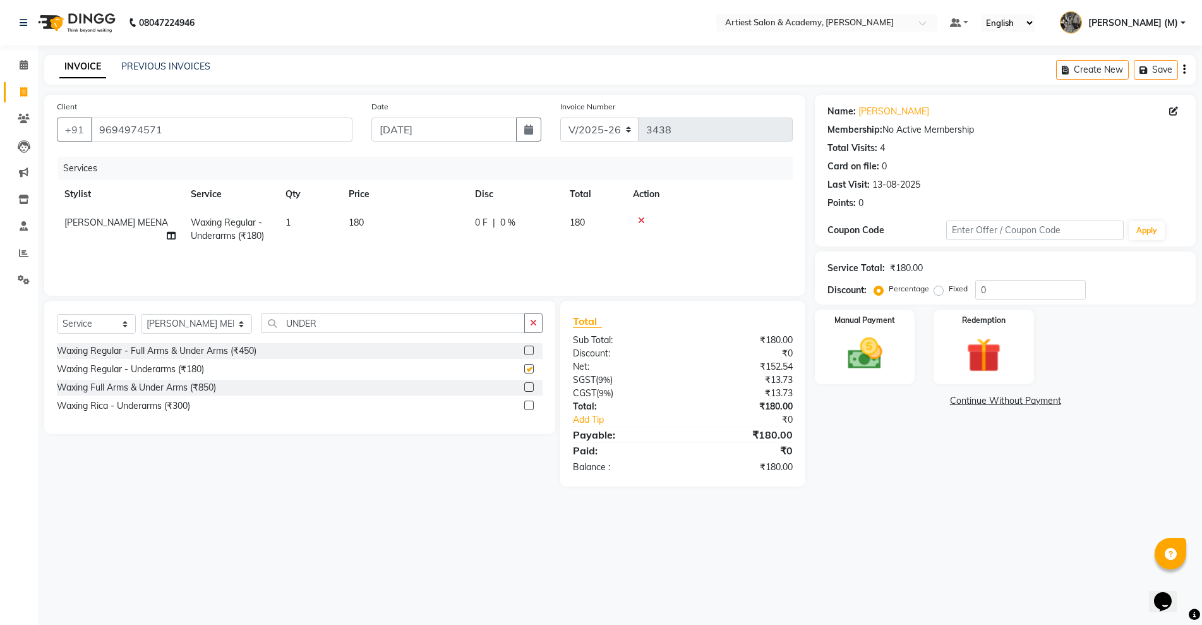
checkbox input "false"
click at [327, 320] on input "UNDER" at bounding box center [393, 323] width 263 height 20
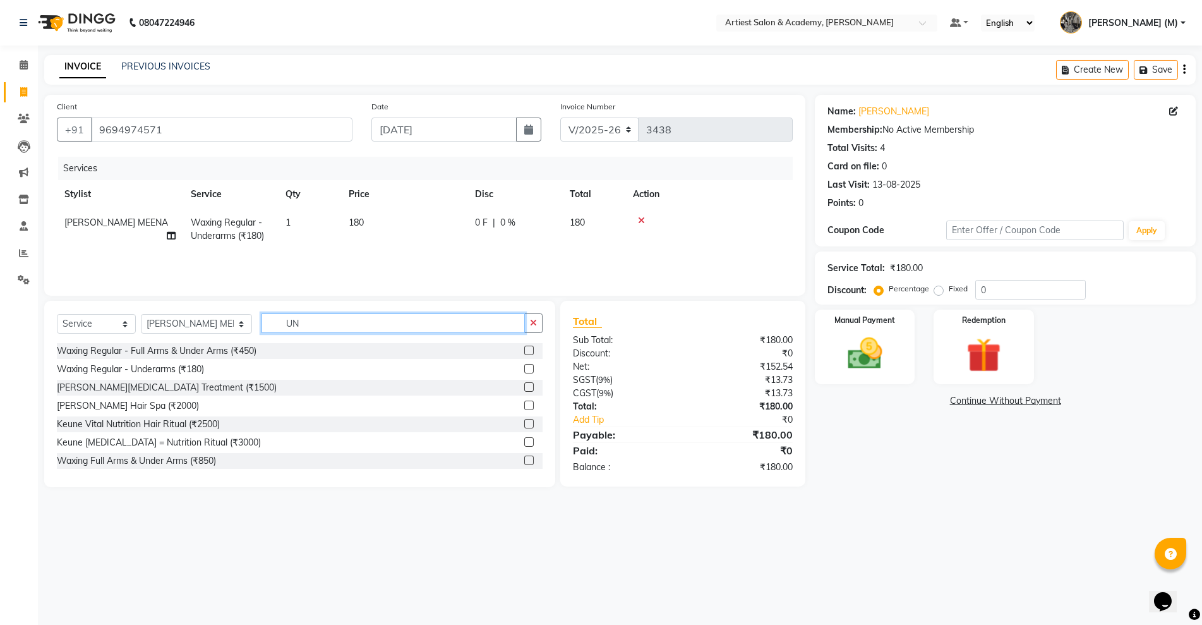
type input "U"
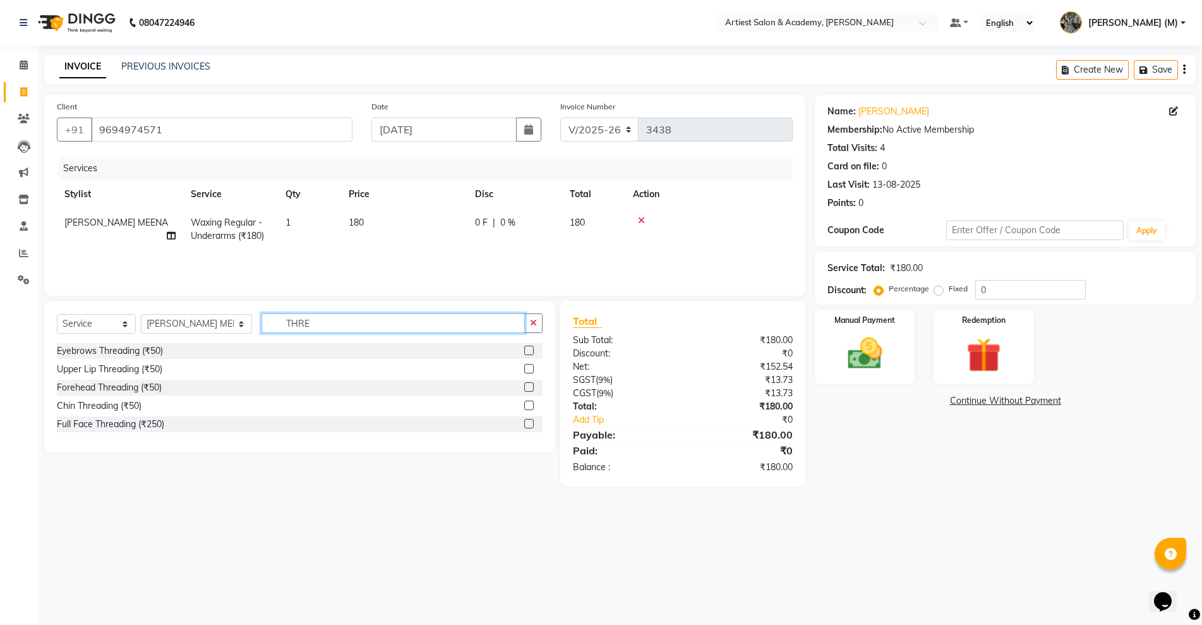
type input "THRE"
click at [528, 353] on label at bounding box center [528, 350] width 9 height 9
click at [528, 353] on input "checkbox" at bounding box center [528, 351] width 8 height 8
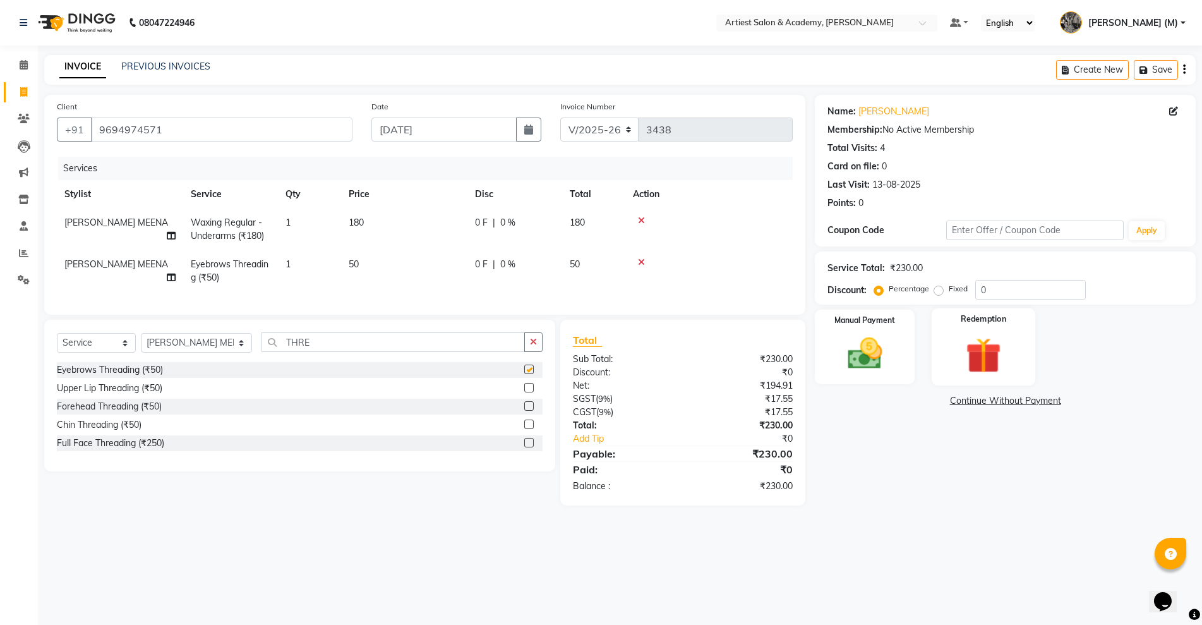
checkbox input "false"
drag, startPoint x: 868, startPoint y: 353, endPoint x: 890, endPoint y: 386, distance: 39.6
click at [868, 354] on img at bounding box center [865, 354] width 56 height 40
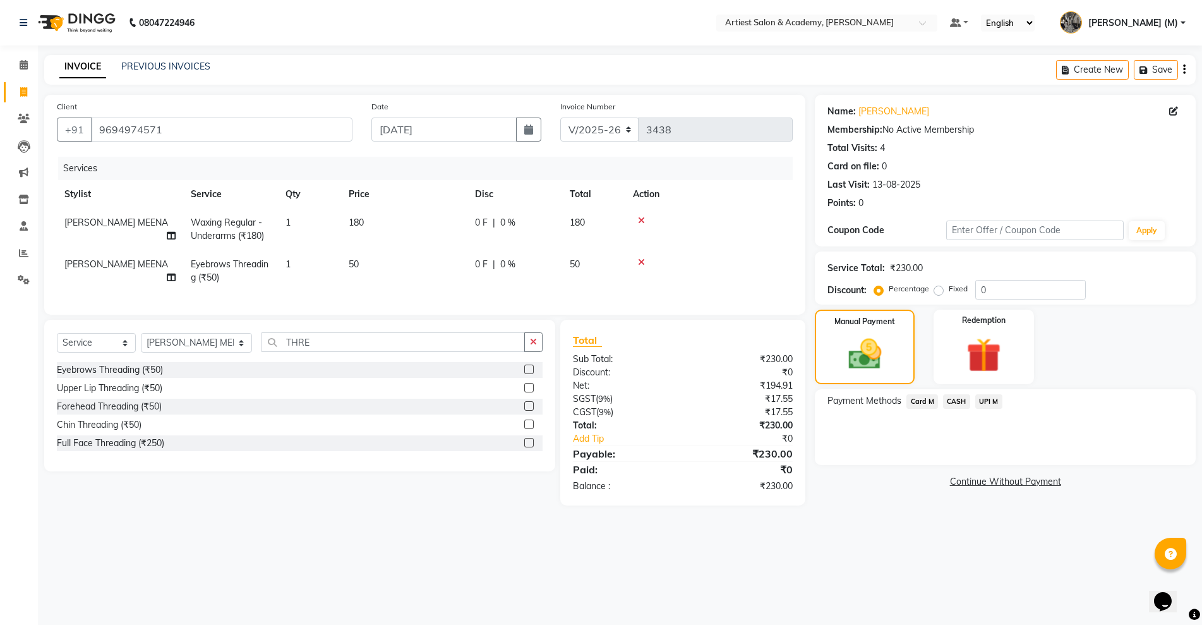
click at [919, 401] on span "Card M" at bounding box center [923, 401] width 32 height 15
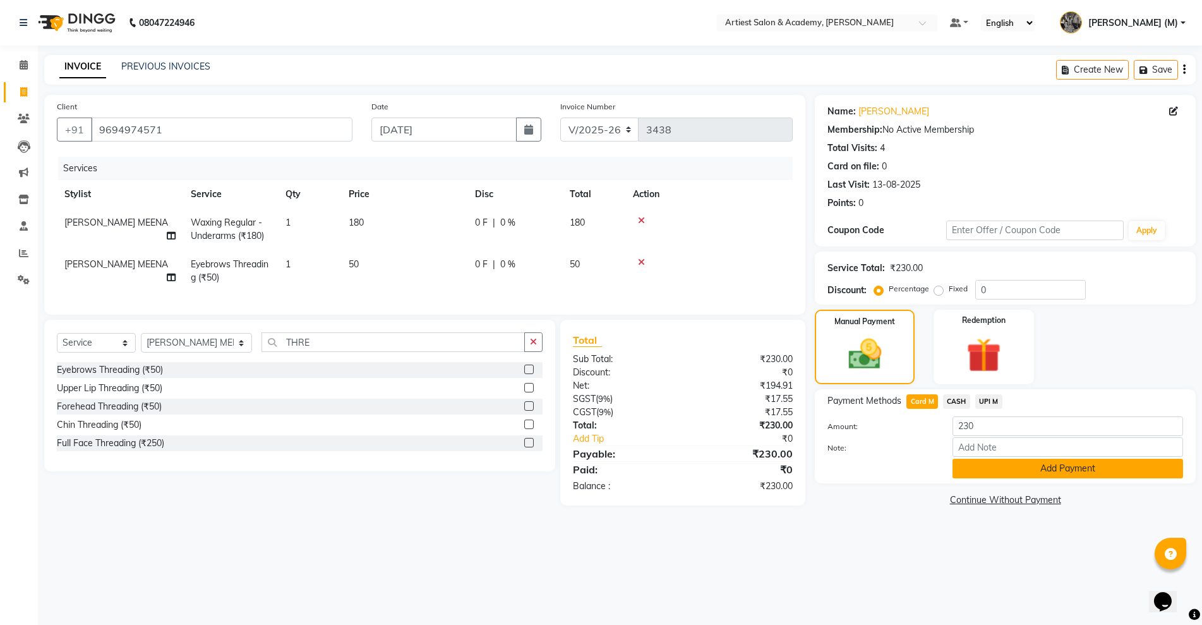
click at [1092, 468] on button "Add Payment" at bounding box center [1068, 469] width 231 height 20
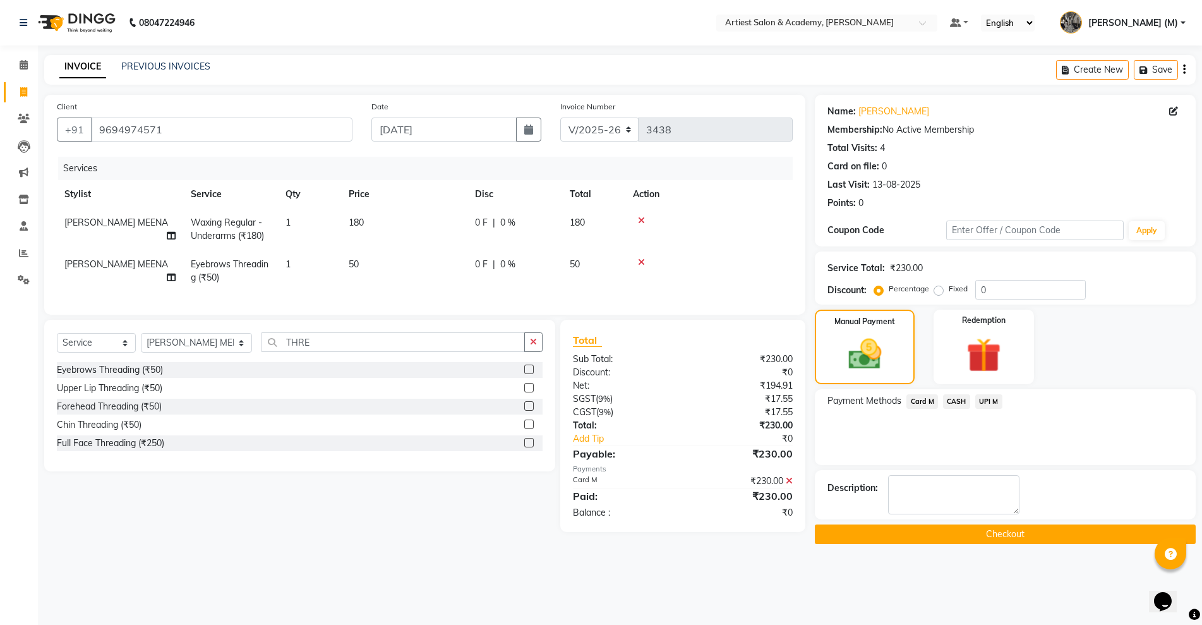
drag, startPoint x: 1014, startPoint y: 537, endPoint x: 1017, endPoint y: 529, distance: 8.0
click at [1013, 536] on button "Checkout" at bounding box center [1005, 534] width 381 height 20
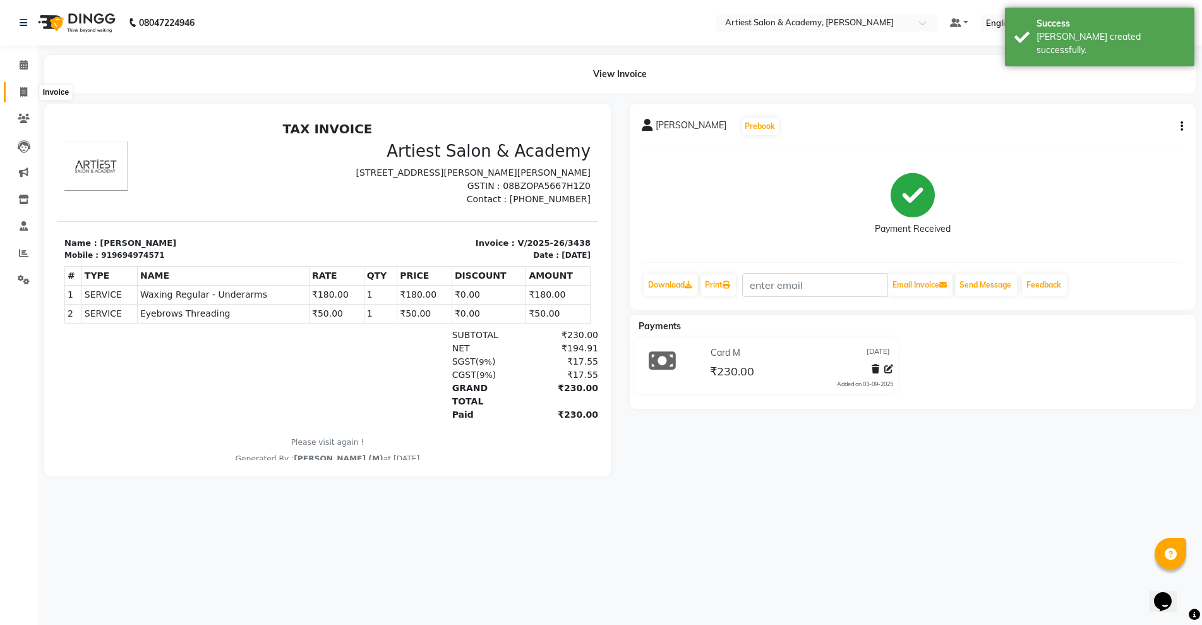
click at [24, 90] on icon at bounding box center [23, 91] width 7 height 9
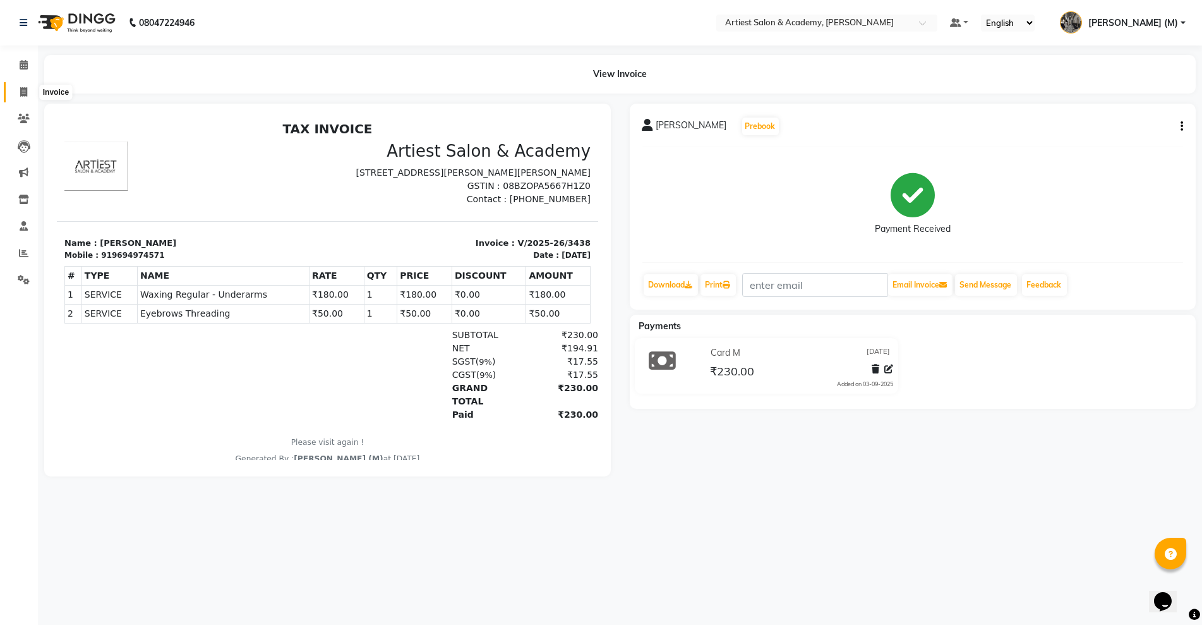
select select "5123"
select select "service"
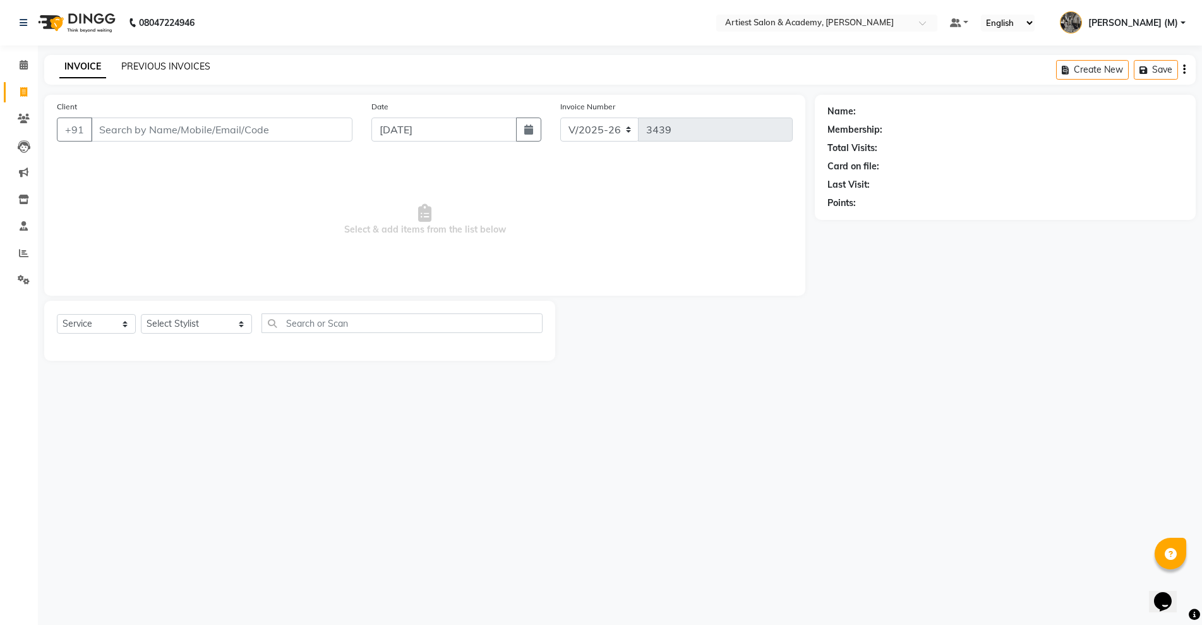
click at [161, 65] on link "PREVIOUS INVOICES" at bounding box center [165, 66] width 89 height 11
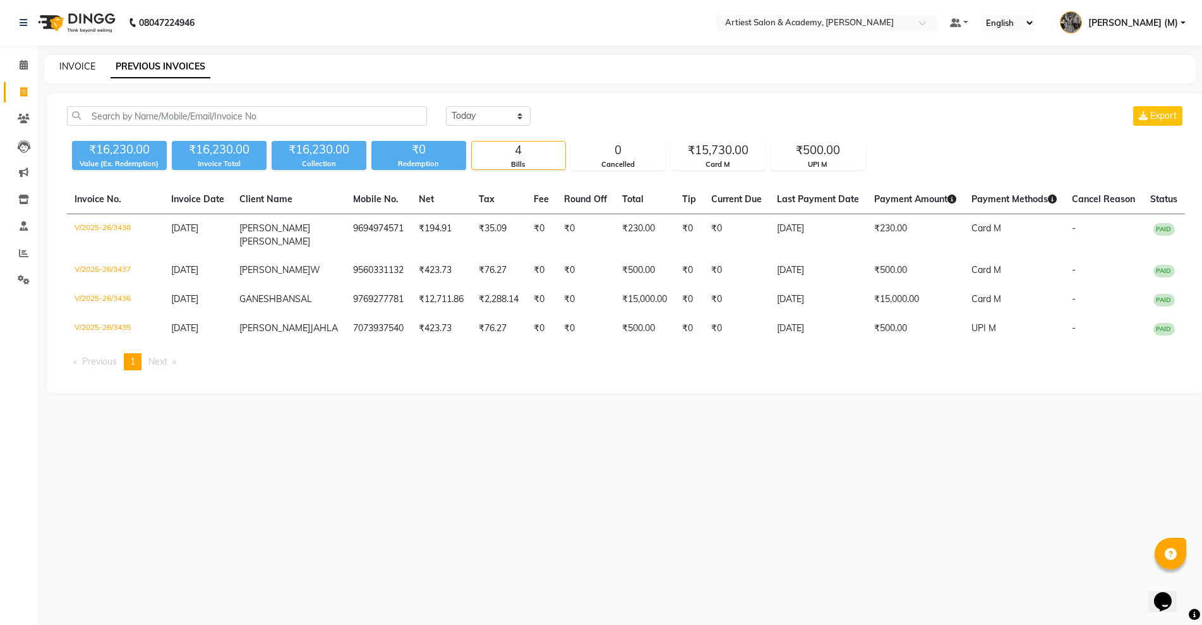
click at [76, 66] on link "INVOICE" at bounding box center [77, 66] width 36 height 11
select select "5123"
select select "service"
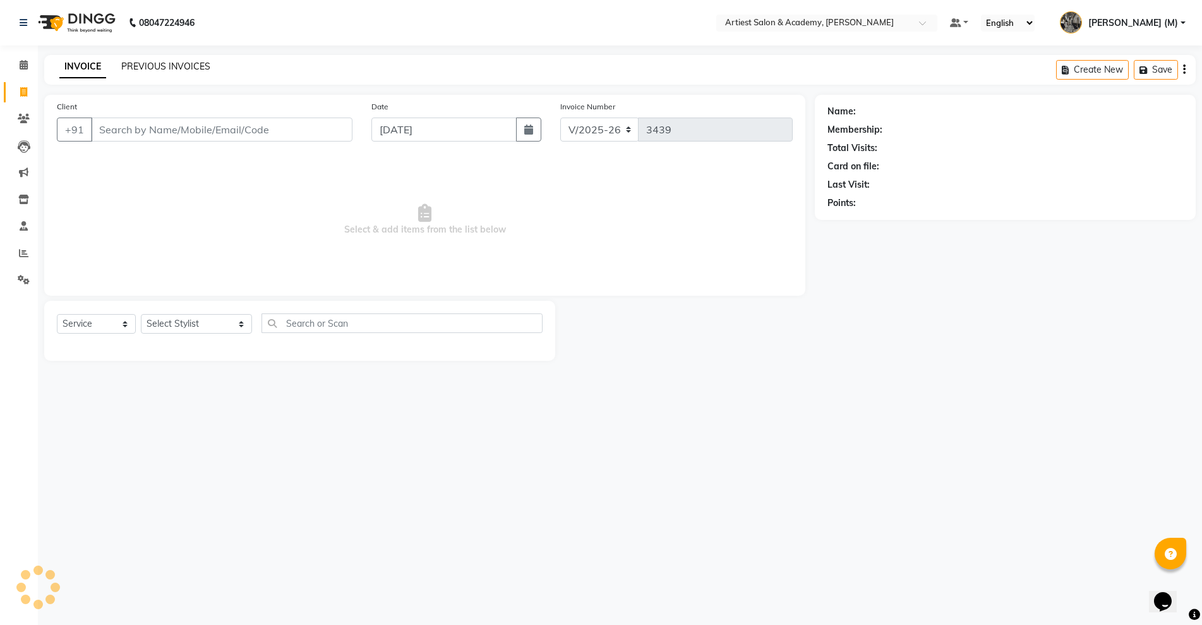
click at [166, 65] on link "PREVIOUS INVOICES" at bounding box center [165, 66] width 89 height 11
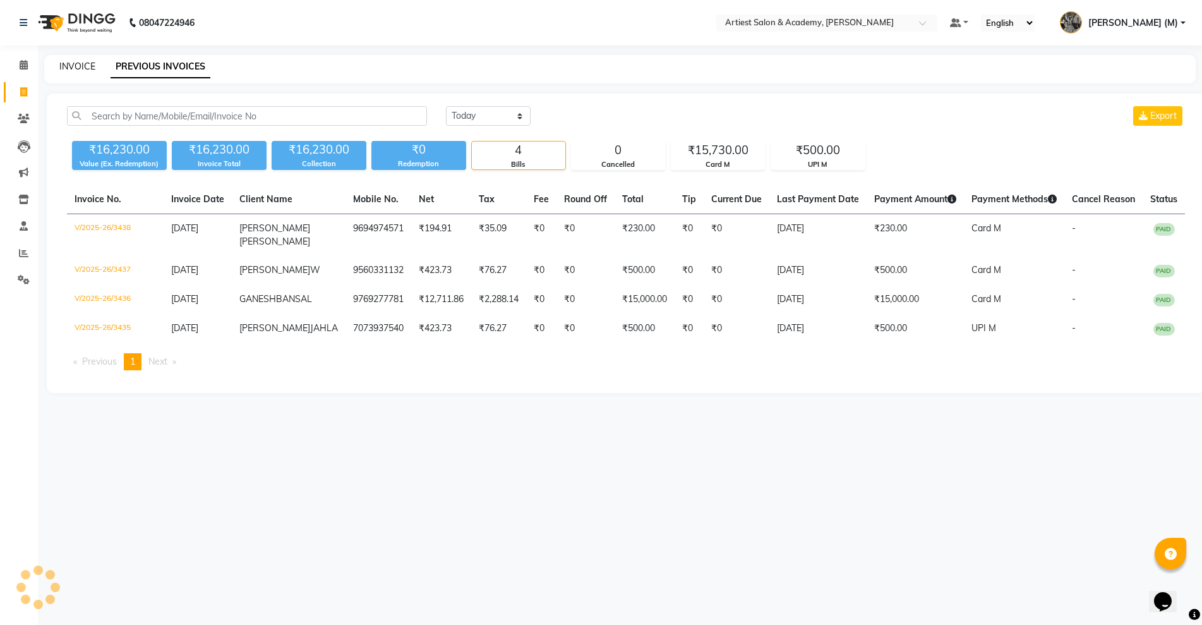
click at [80, 65] on link "INVOICE" at bounding box center [77, 66] width 36 height 11
select select "service"
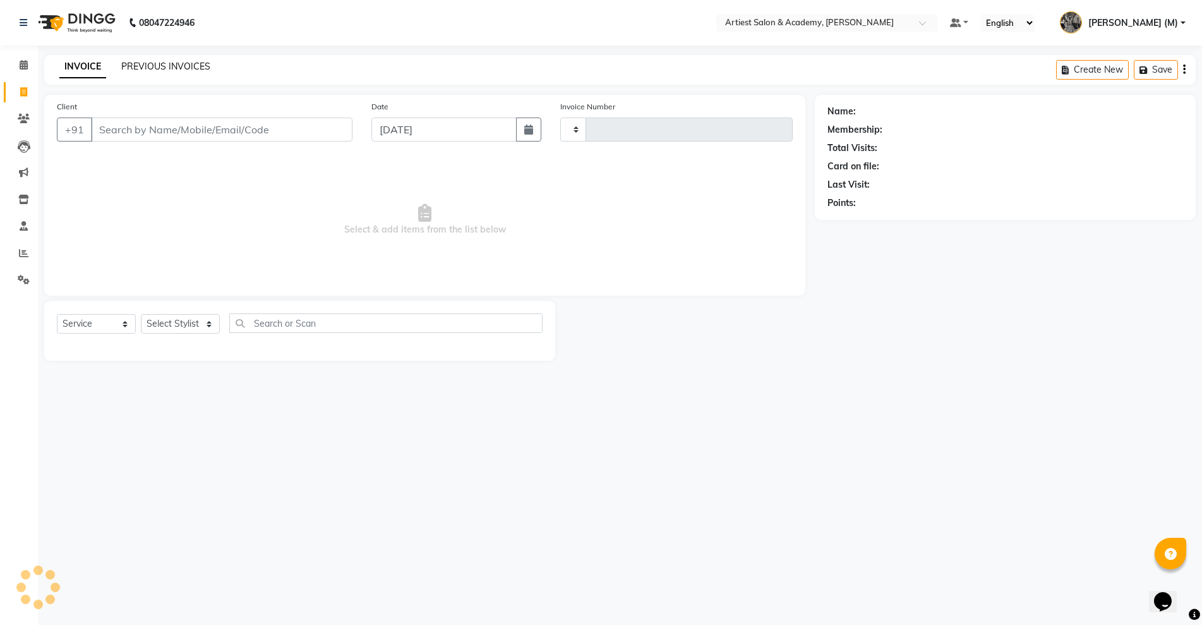
type input "3439"
select select "5123"
click at [160, 71] on link "PREVIOUS INVOICES" at bounding box center [165, 66] width 89 height 11
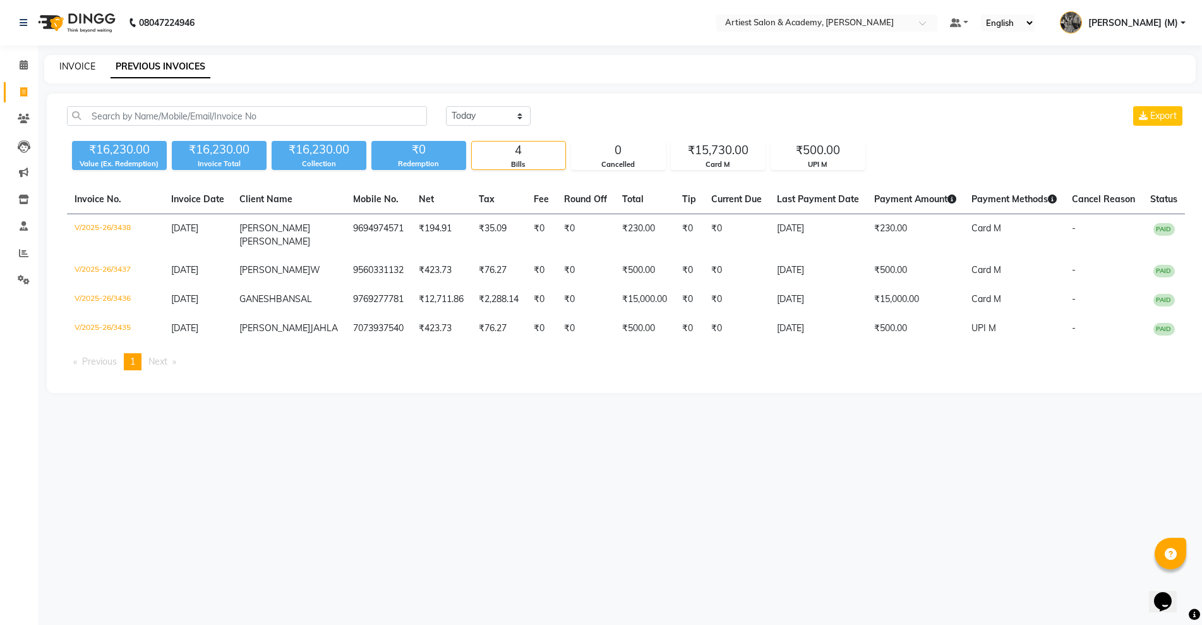
click at [80, 65] on link "INVOICE" at bounding box center [77, 66] width 36 height 11
select select "service"
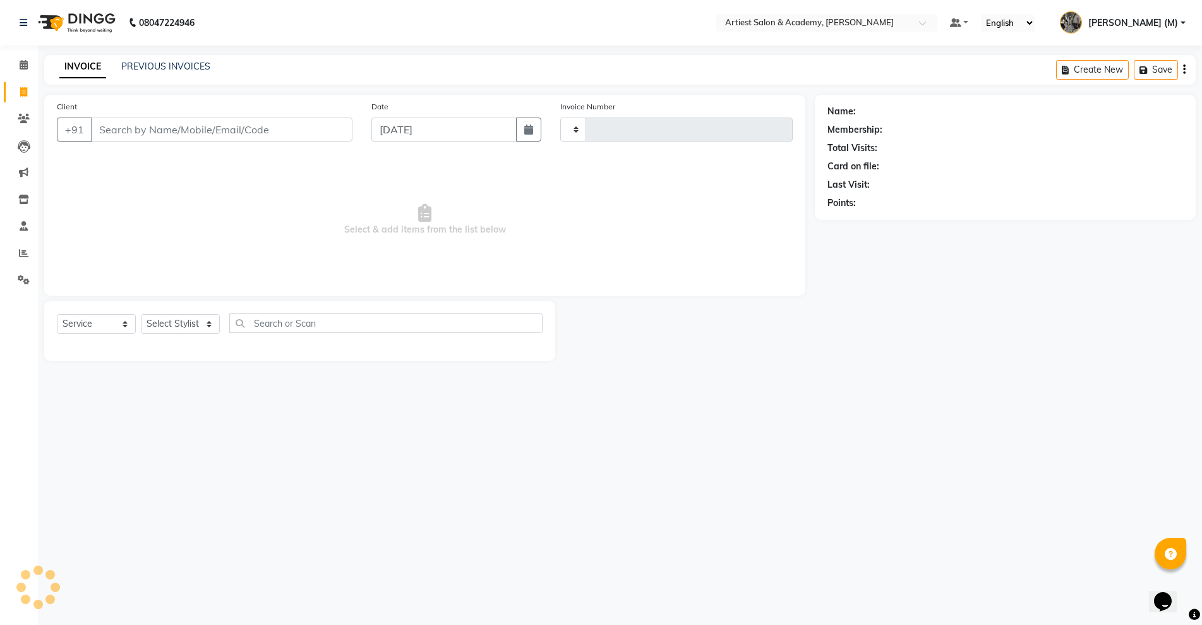
type input "3439"
select select "5123"
click at [166, 66] on link "PREVIOUS INVOICES" at bounding box center [165, 66] width 89 height 11
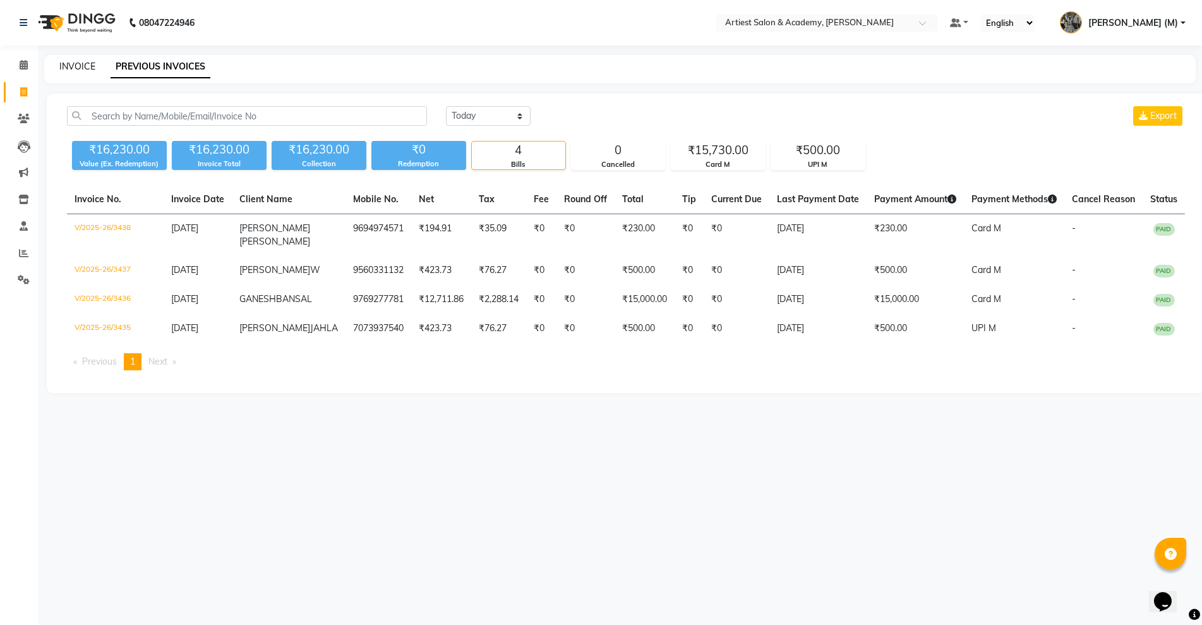
click at [77, 67] on link "INVOICE" at bounding box center [77, 66] width 36 height 11
select select "service"
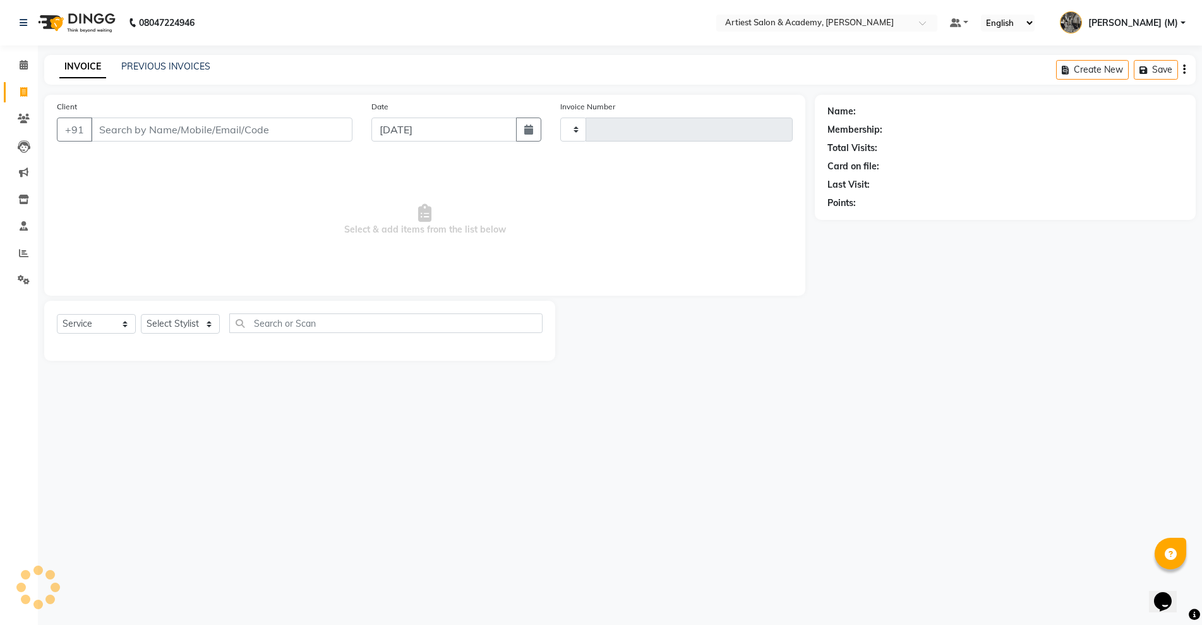
type input "3439"
select select "5123"
click at [155, 69] on link "PREVIOUS INVOICES" at bounding box center [165, 66] width 89 height 11
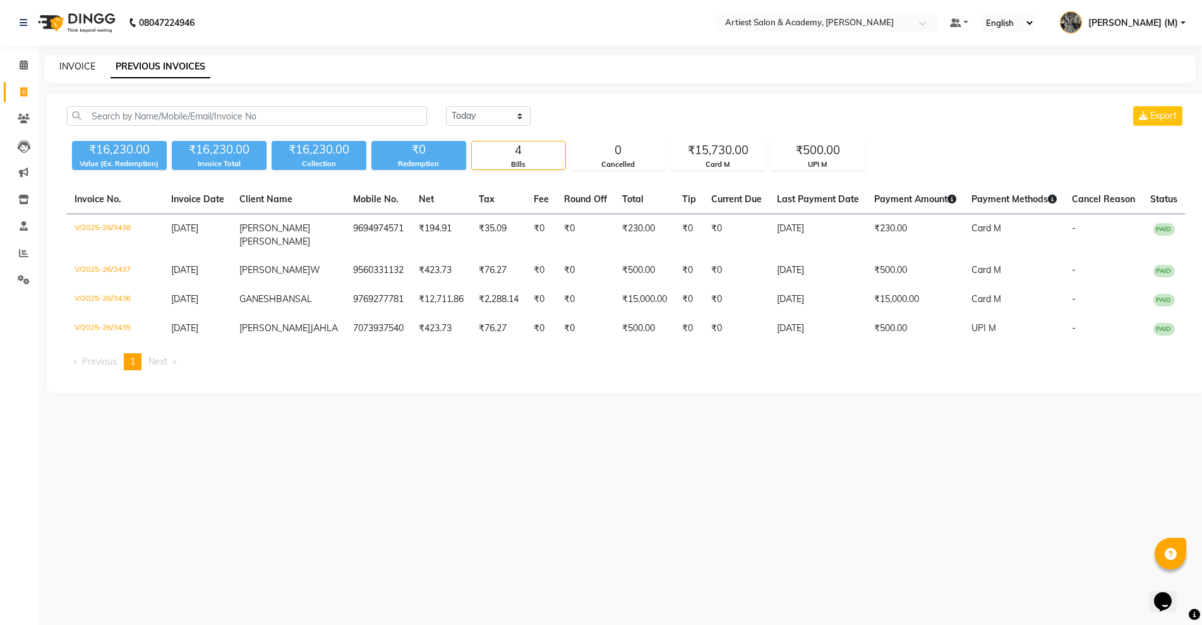
click at [72, 64] on link "INVOICE" at bounding box center [77, 66] width 36 height 11
select select "5123"
select select "service"
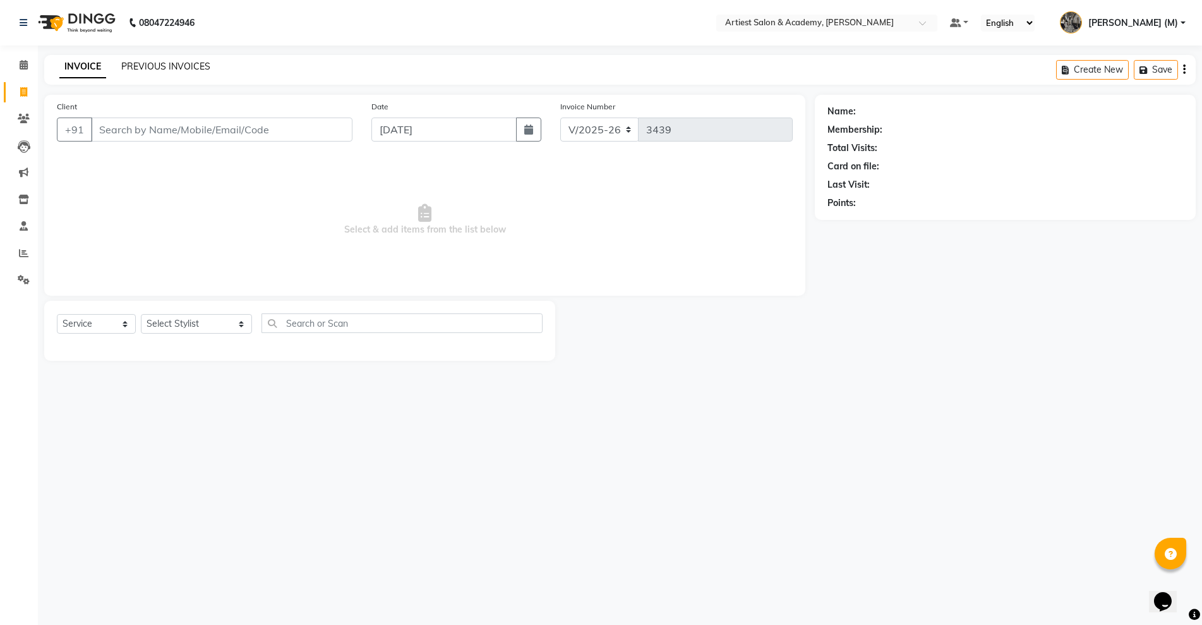
click at [172, 64] on link "PREVIOUS INVOICES" at bounding box center [165, 66] width 89 height 11
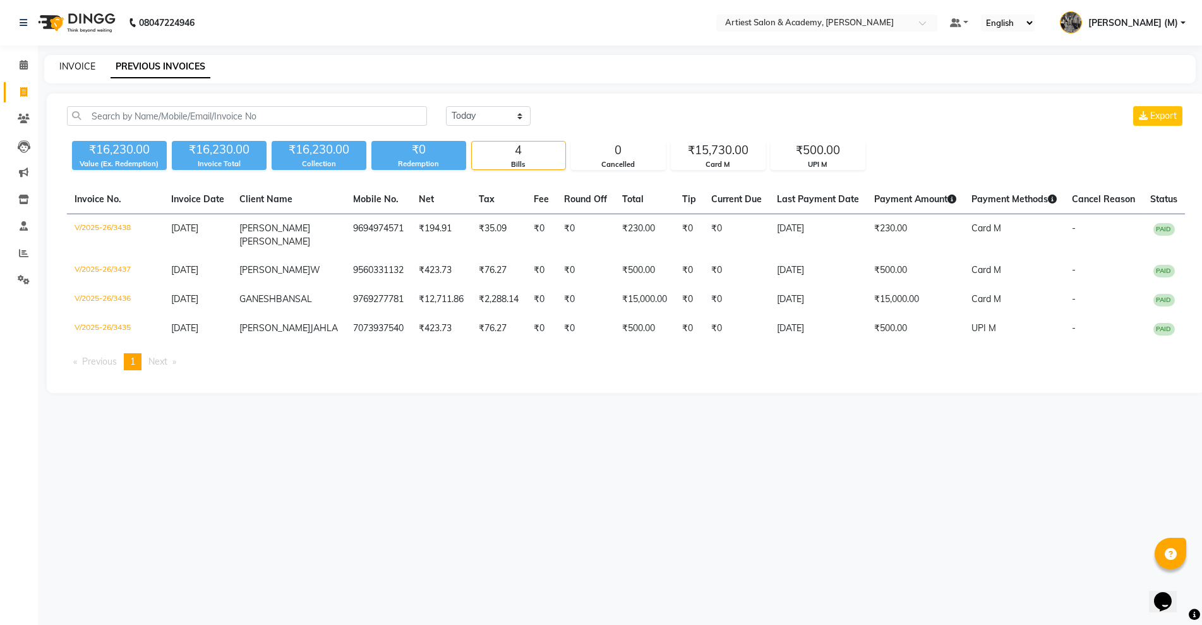
click at [76, 66] on link "INVOICE" at bounding box center [77, 66] width 36 height 11
select select "service"
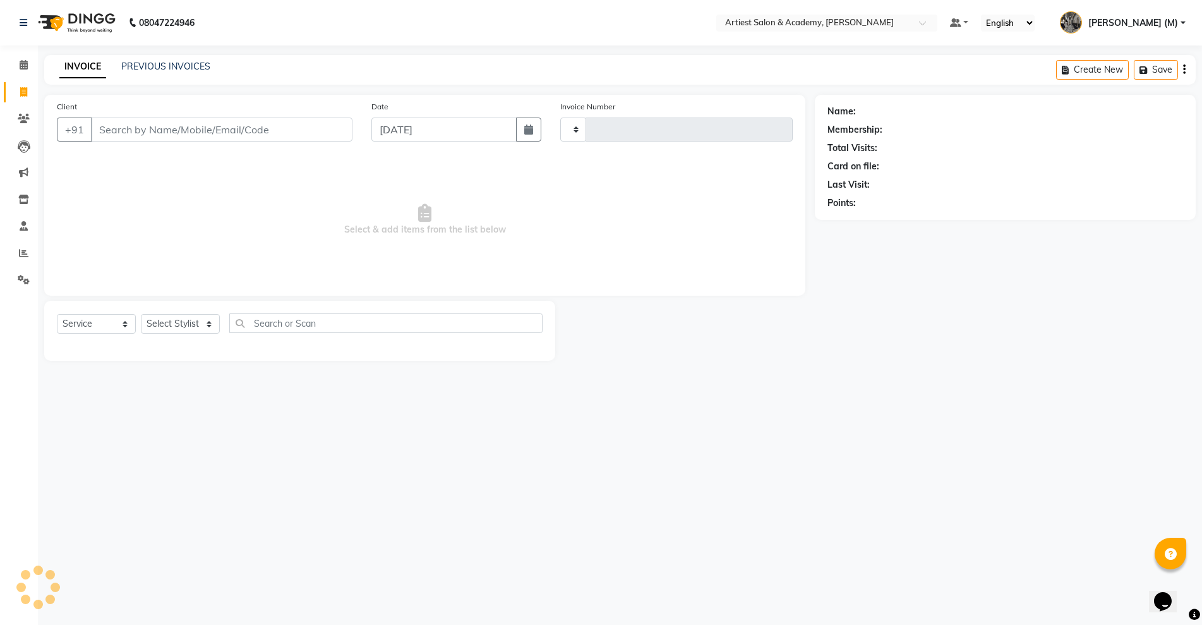
type input "3439"
select select "5123"
click at [169, 66] on link "PREVIOUS INVOICES" at bounding box center [165, 66] width 89 height 11
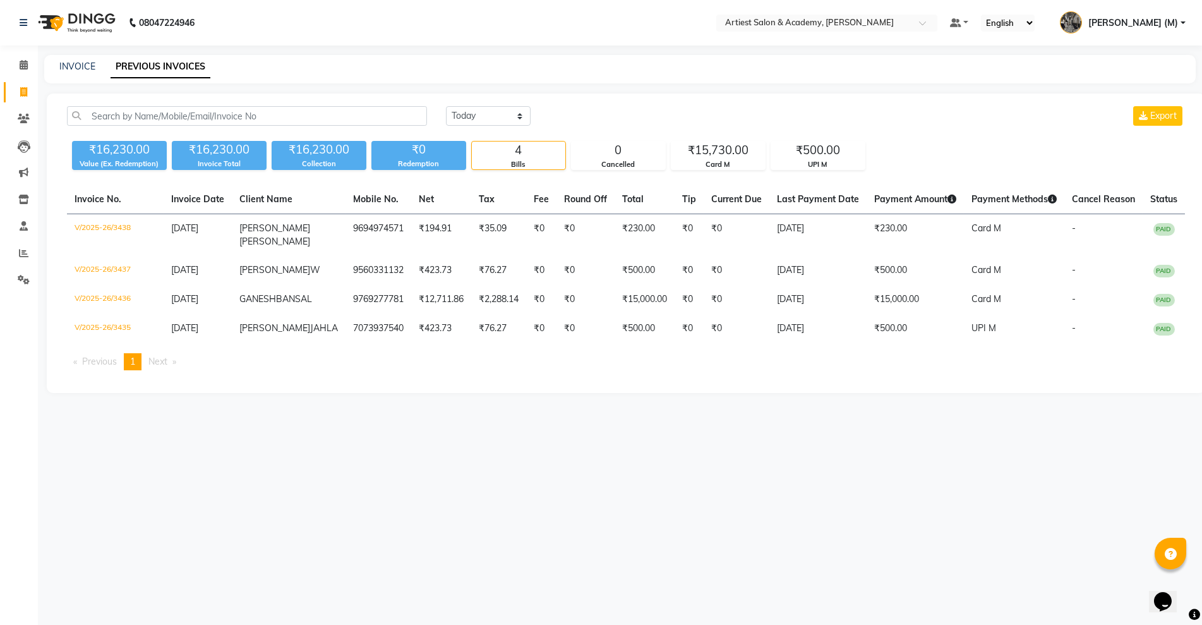
click at [99, 66] on div "INVOICE PREVIOUS INVOICES" at bounding box center [612, 66] width 1137 height 13
click at [68, 62] on link "INVOICE" at bounding box center [77, 66] width 36 height 11
select select "service"
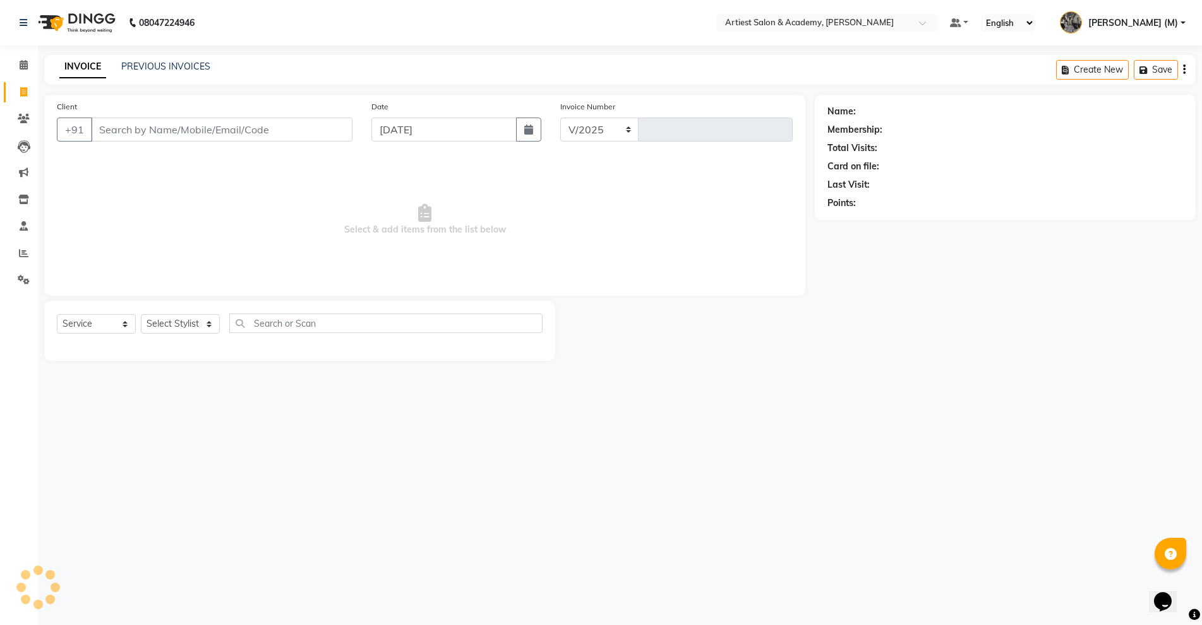
select select "5123"
type input "3439"
click at [176, 66] on link "PREVIOUS INVOICES" at bounding box center [165, 66] width 89 height 11
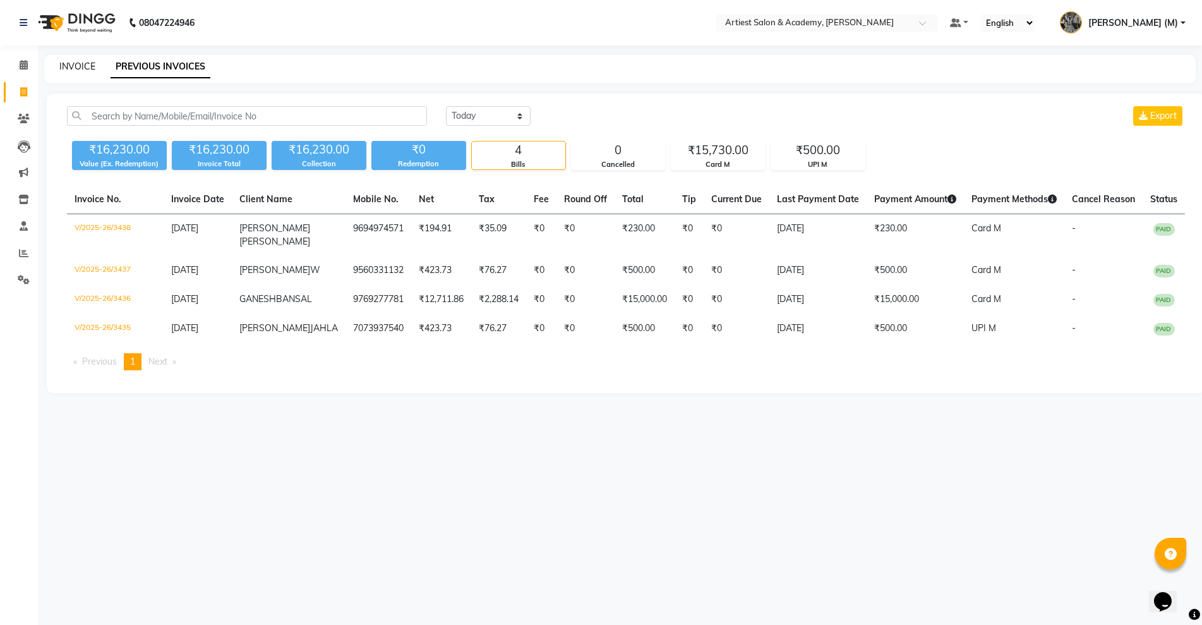
click at [83, 65] on link "INVOICE" at bounding box center [77, 66] width 36 height 11
select select "service"
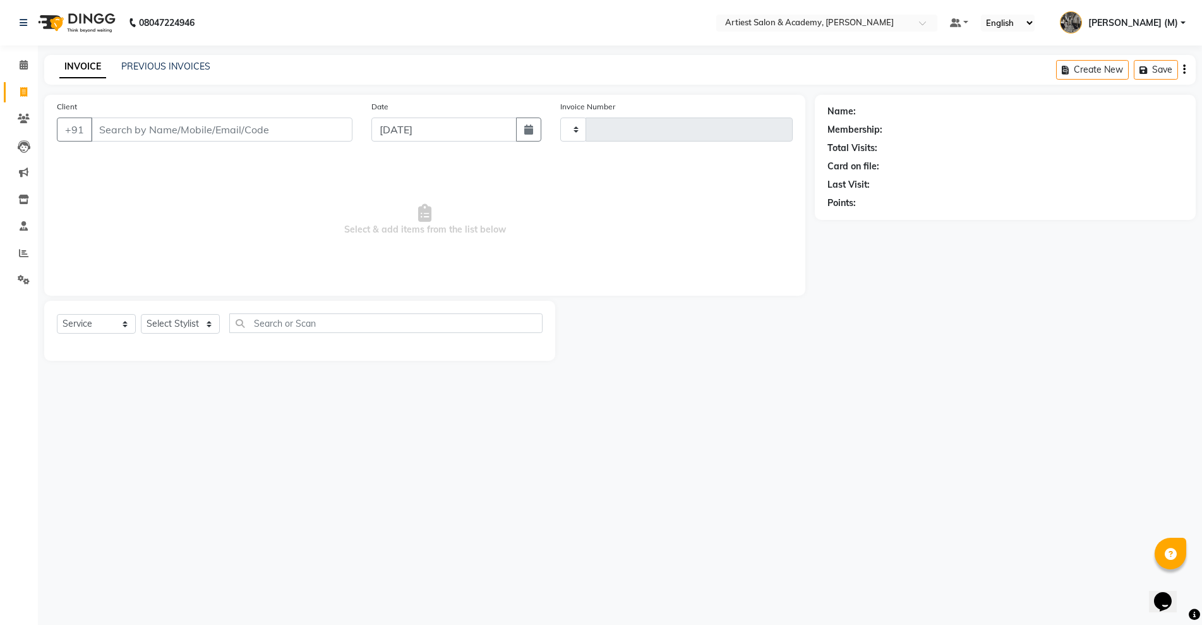
type input "3439"
select select "5123"
click at [177, 61] on link "PREVIOUS INVOICES" at bounding box center [165, 66] width 89 height 11
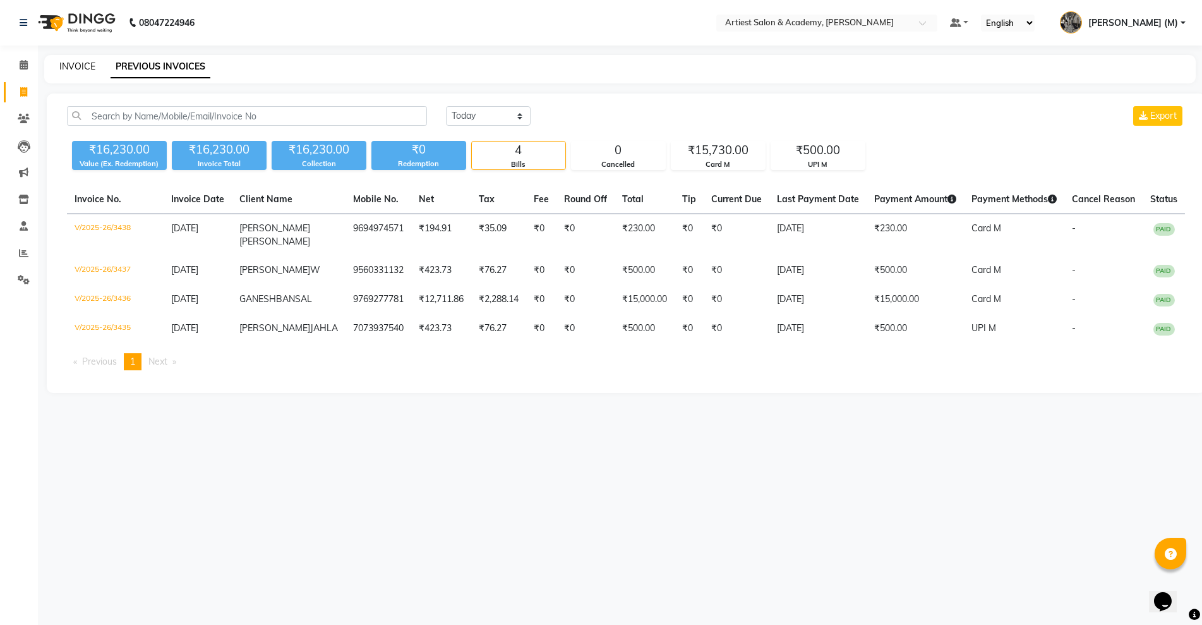
click at [65, 66] on link "INVOICE" at bounding box center [77, 66] width 36 height 11
select select "service"
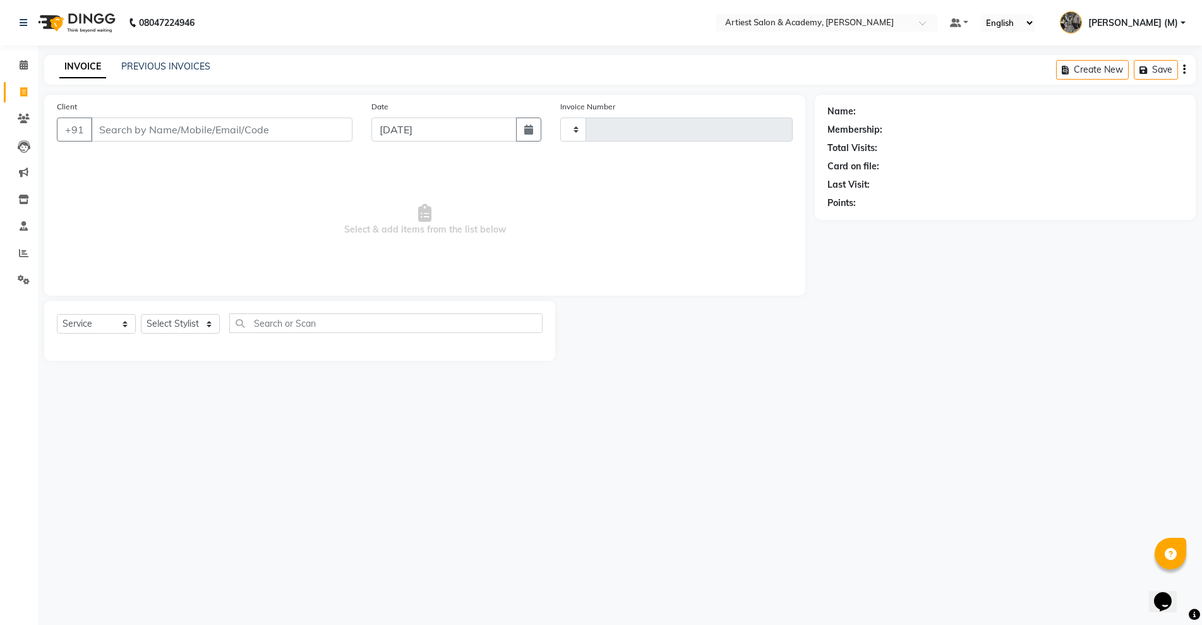
type input "3439"
select select "5123"
click at [144, 129] on input "Client" at bounding box center [222, 130] width 262 height 24
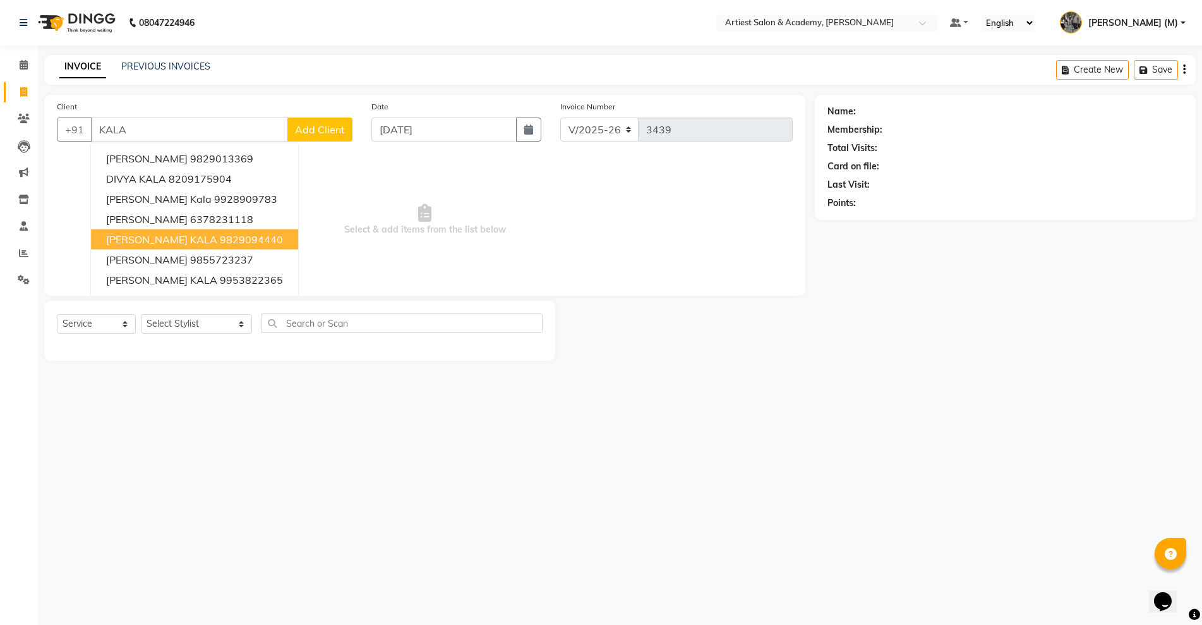
click at [220, 241] on ngb-highlight "9829094440" at bounding box center [251, 239] width 63 height 13
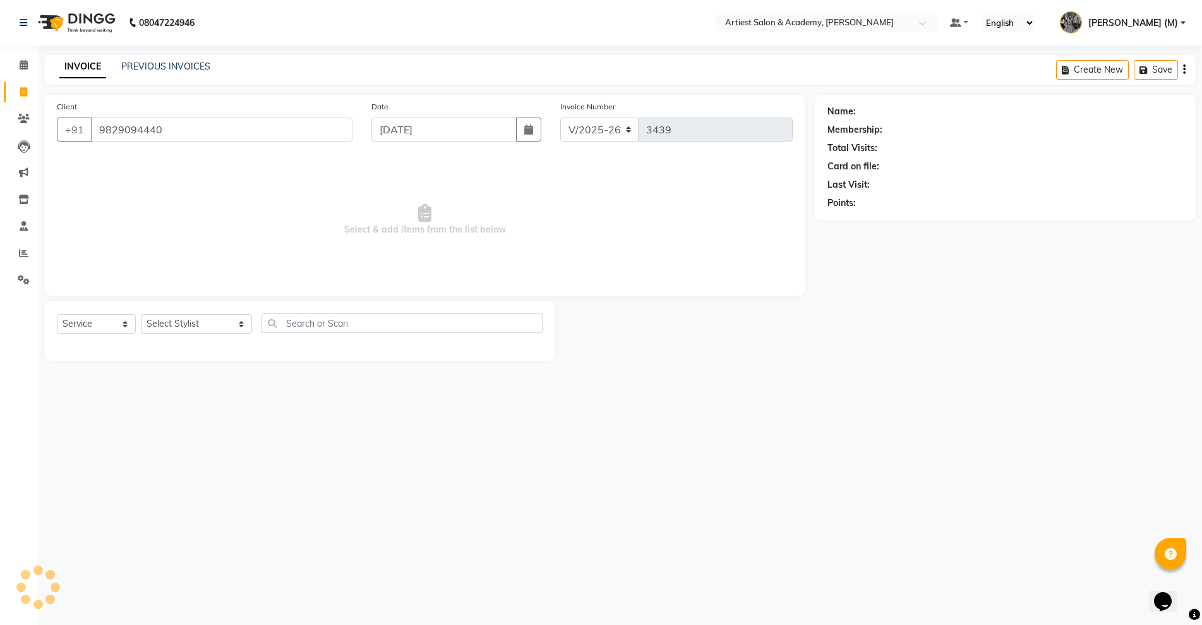
type input "9829094440"
click at [275, 327] on input "text" at bounding box center [402, 323] width 281 height 20
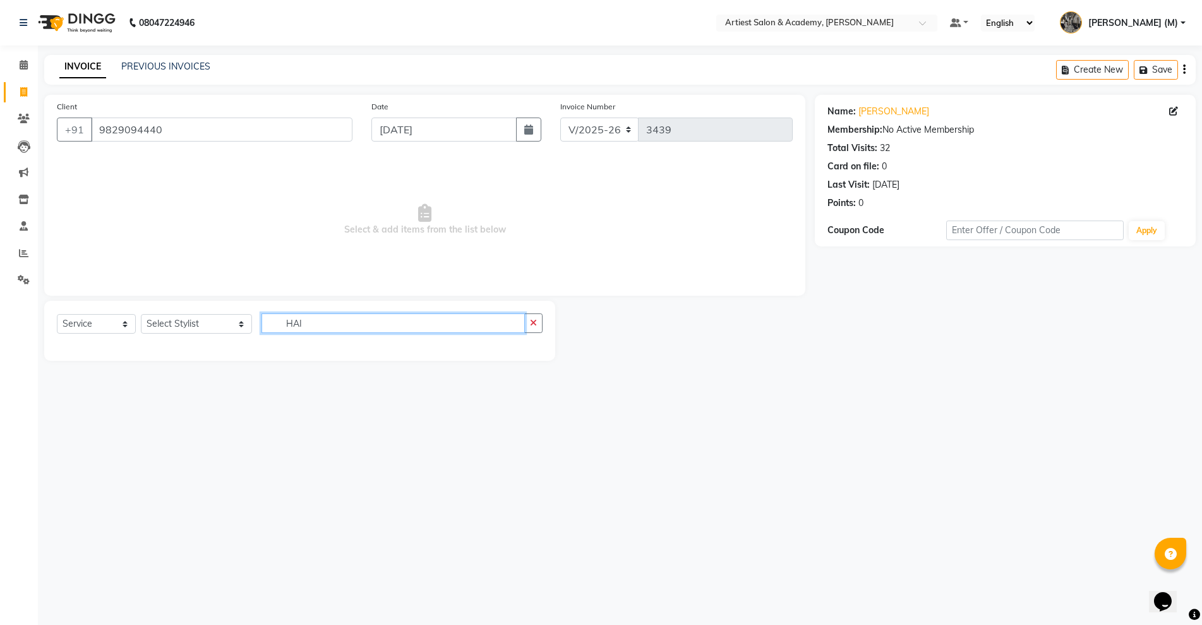
type input "HAI"
click at [205, 324] on select "Select Stylist [PERSON_NAME] (M) [PERSON_NAME] (F) [PERSON_NAME] [PERSON_NAME] …" at bounding box center [196, 324] width 111 height 20
select select "33211"
click at [141, 314] on select "Select Stylist [PERSON_NAME] (M) [PERSON_NAME] (F) [PERSON_NAME] [PERSON_NAME] …" at bounding box center [196, 324] width 111 height 20
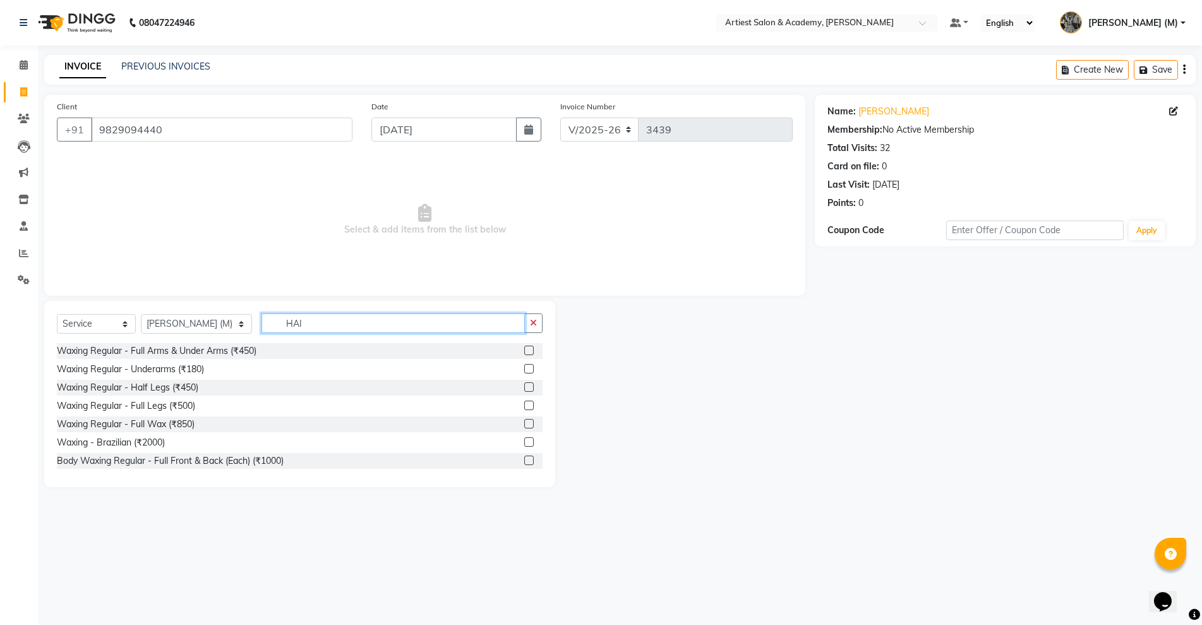
click at [293, 324] on input "HAI" at bounding box center [393, 323] width 263 height 20
type input "H"
type input "HAIR"
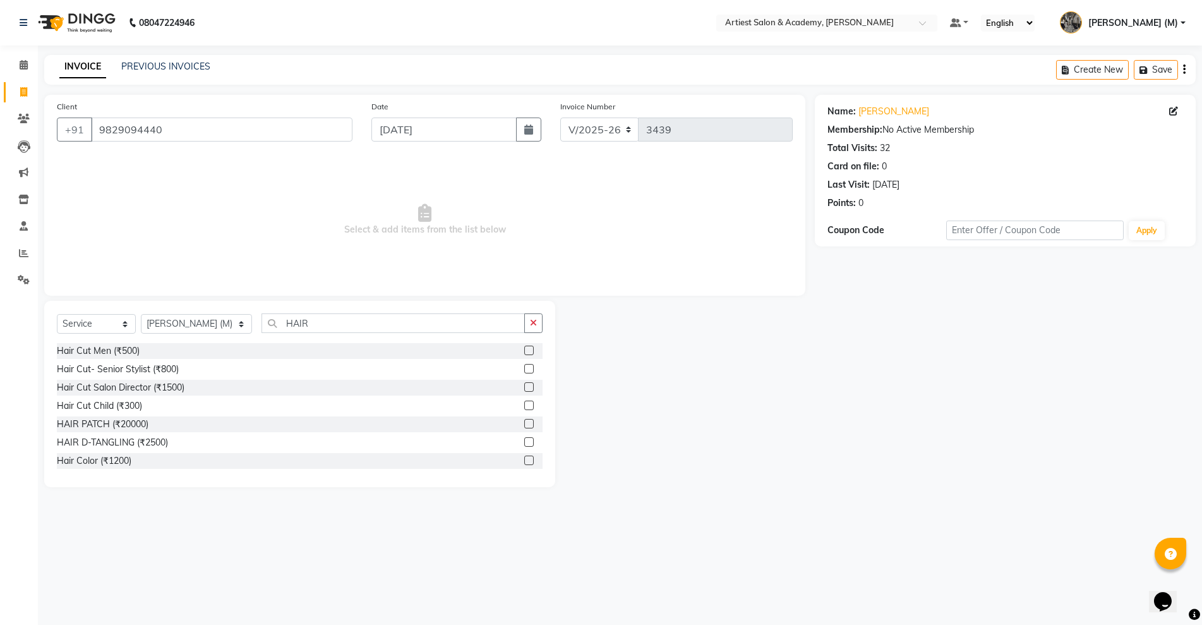
click at [524, 349] on label at bounding box center [528, 350] width 9 height 9
click at [524, 349] on input "checkbox" at bounding box center [528, 351] width 8 height 8
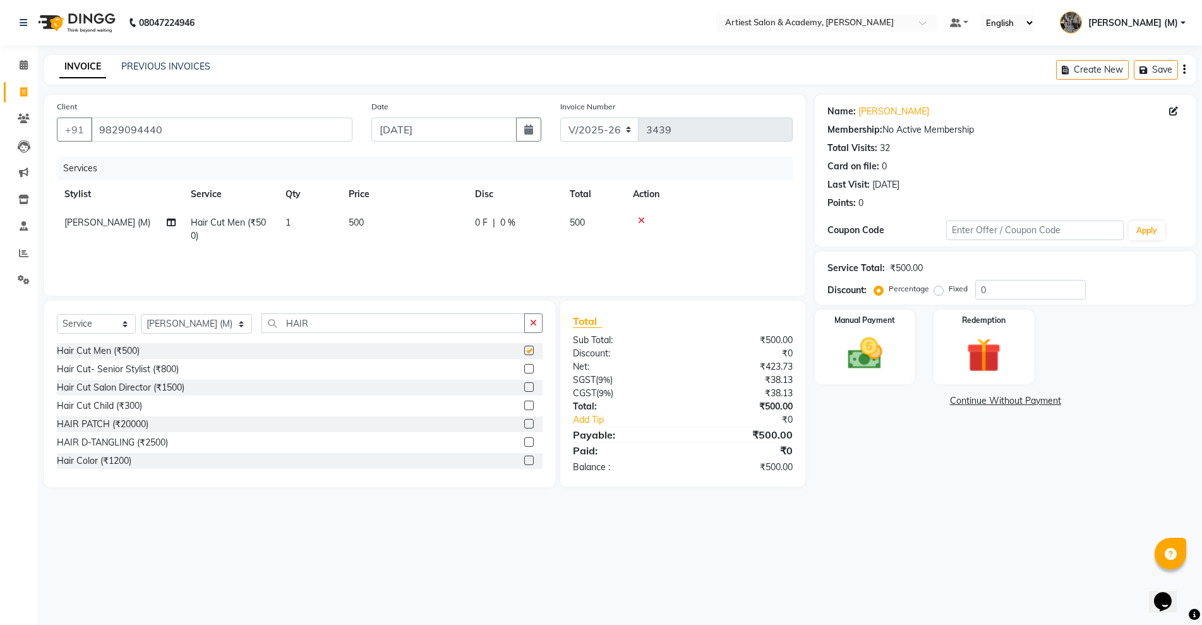
checkbox input "false"
click at [864, 362] on img at bounding box center [865, 353] width 58 height 41
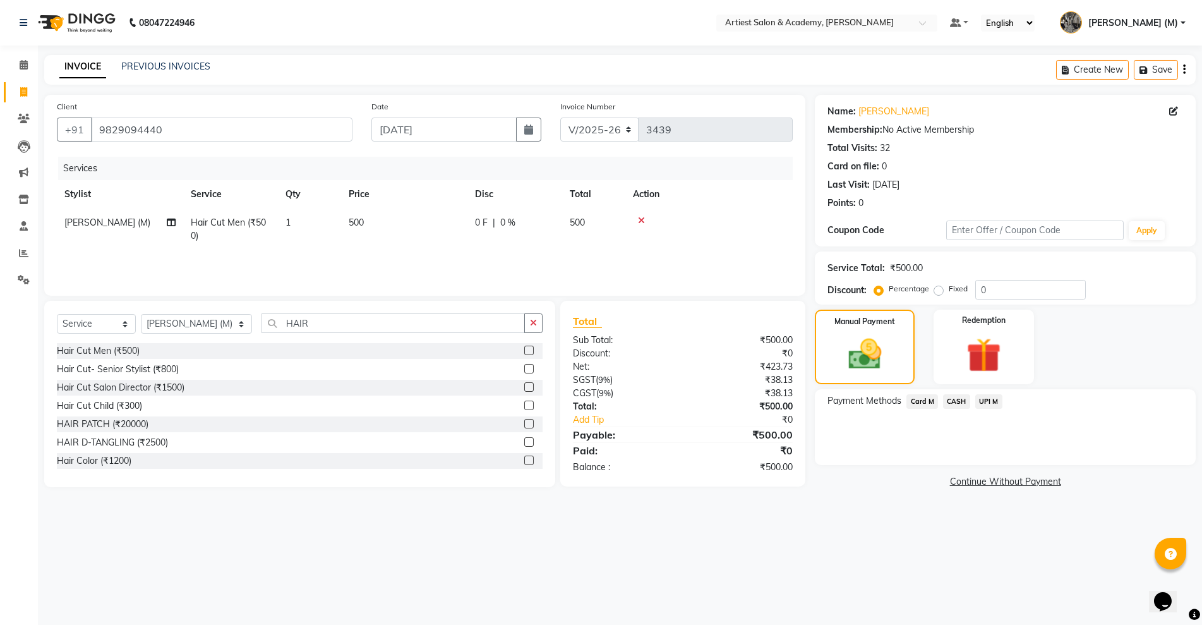
click at [957, 402] on span "CASH" at bounding box center [956, 401] width 27 height 15
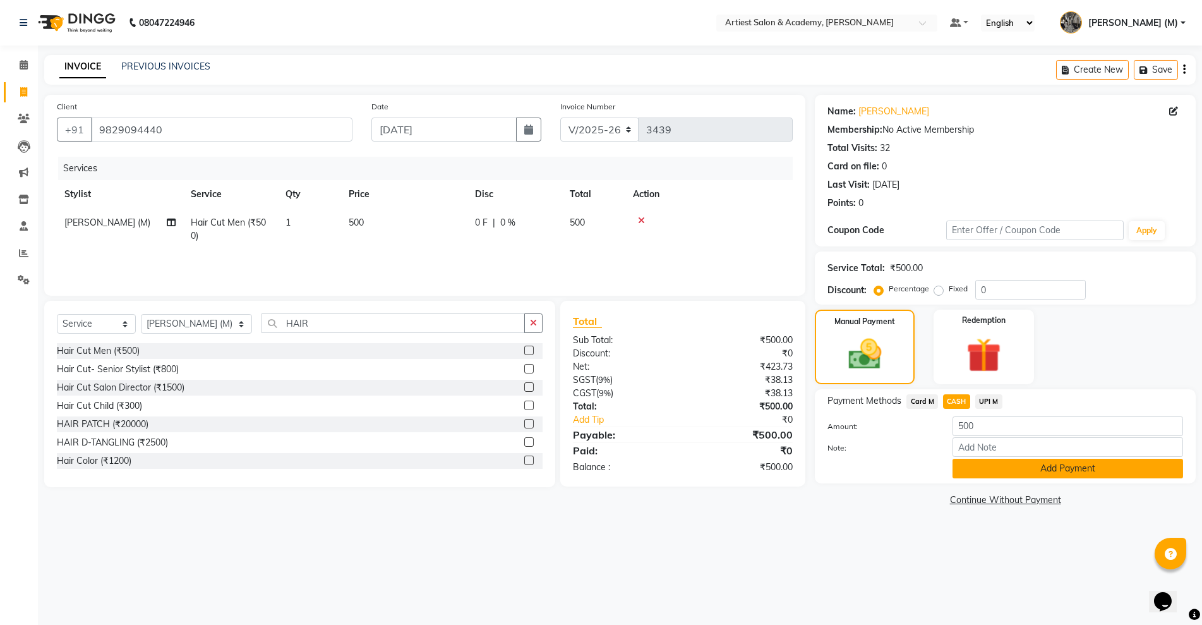
click at [1074, 462] on button "Add Payment" at bounding box center [1068, 469] width 231 height 20
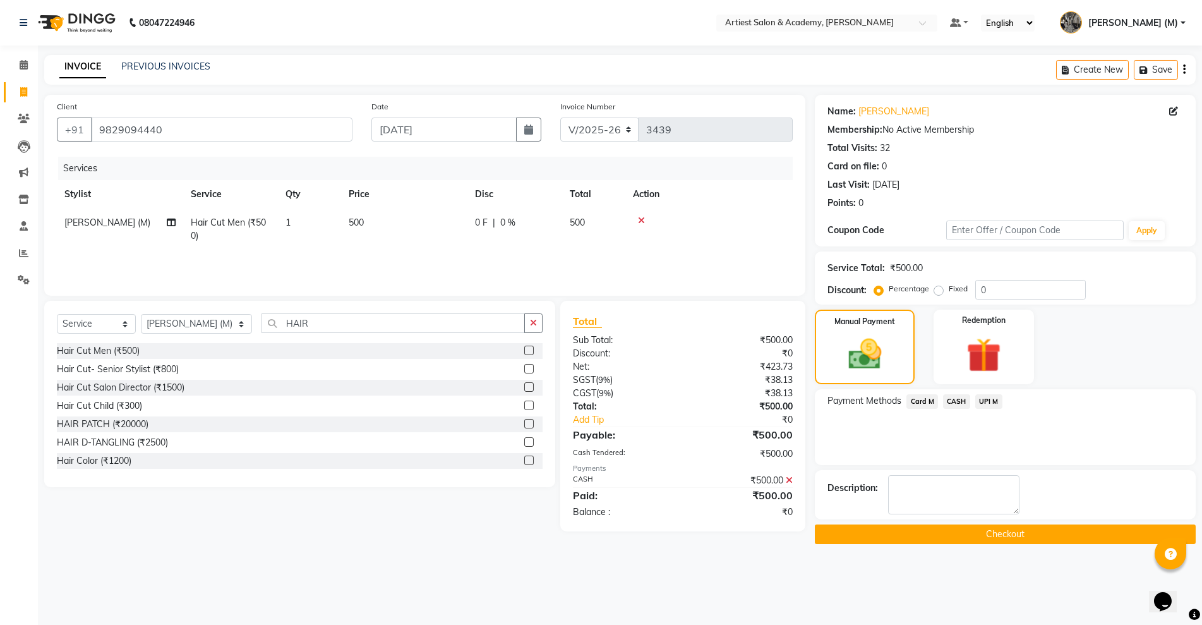
click at [1020, 531] on button "Checkout" at bounding box center [1005, 534] width 381 height 20
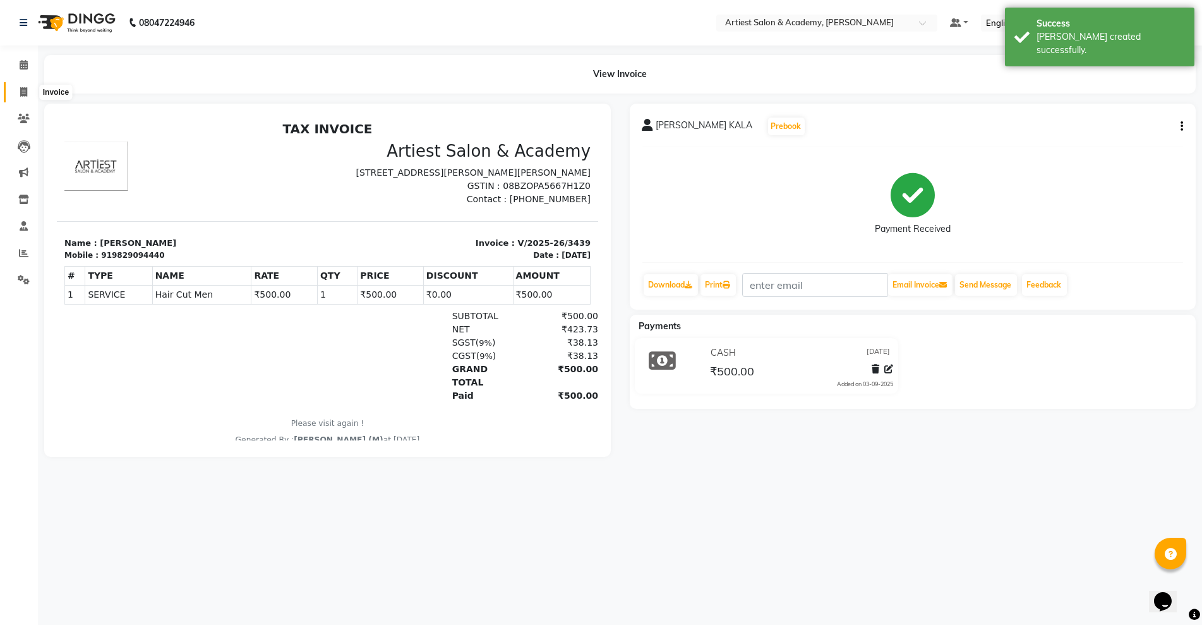
click at [21, 92] on icon at bounding box center [23, 91] width 7 height 9
select select "service"
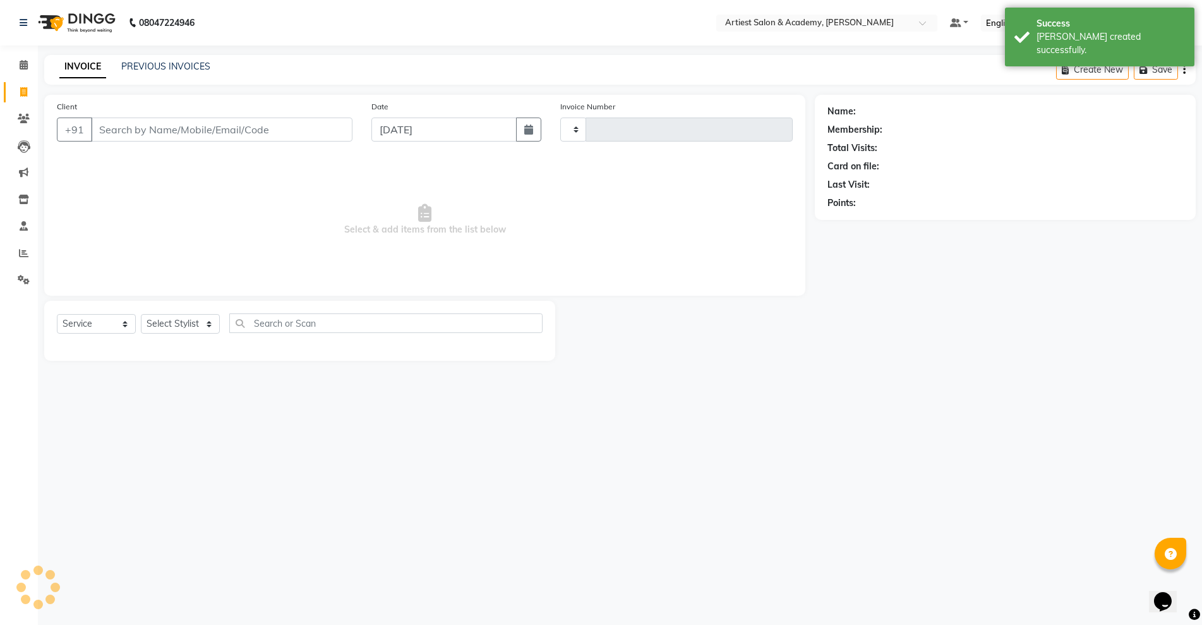
type input "3440"
select select "5123"
click at [162, 67] on link "PREVIOUS INVOICES" at bounding box center [165, 66] width 89 height 11
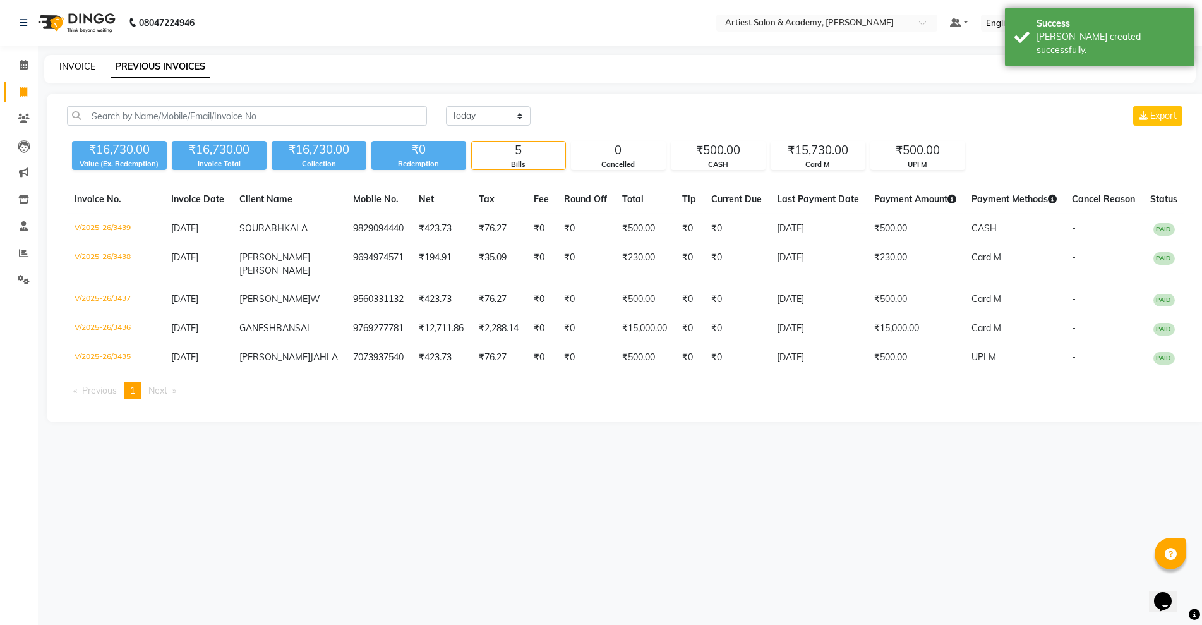
click at [85, 62] on link "INVOICE" at bounding box center [77, 66] width 36 height 11
select select "service"
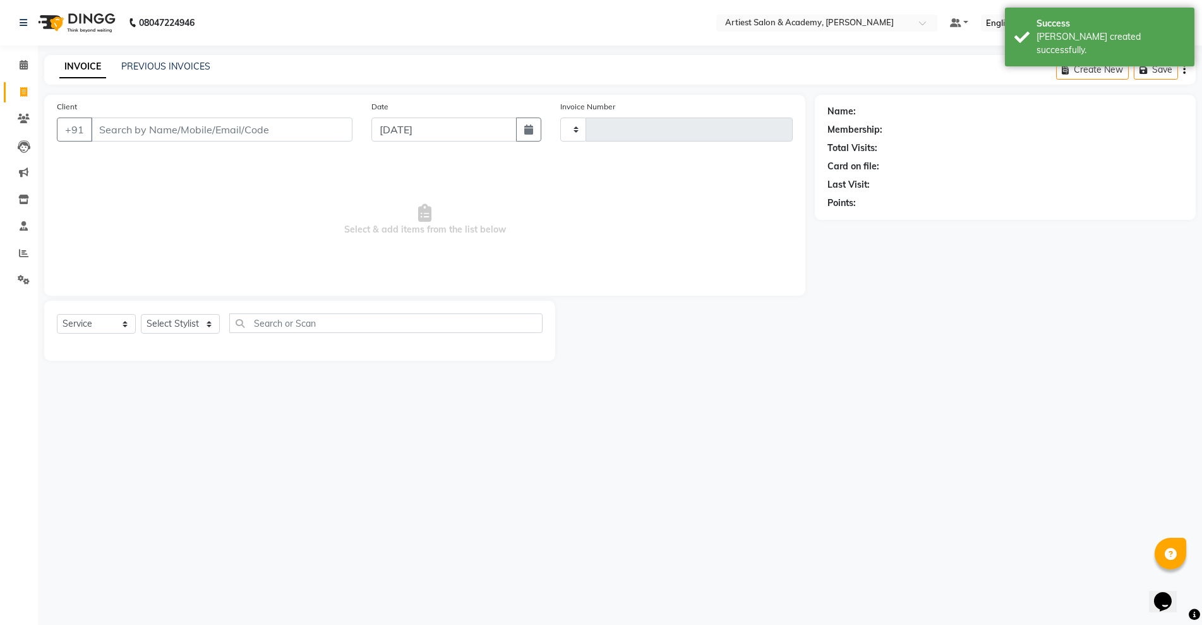
type input "3440"
select select "5123"
